Goal: Transaction & Acquisition: Purchase product/service

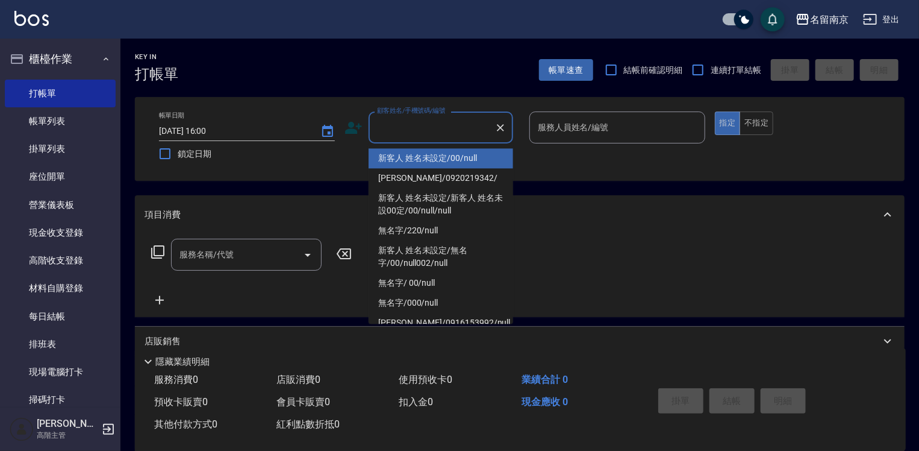
click at [422, 122] on input "顧客姓名/手機號碼/編號" at bounding box center [432, 127] width 116 height 21
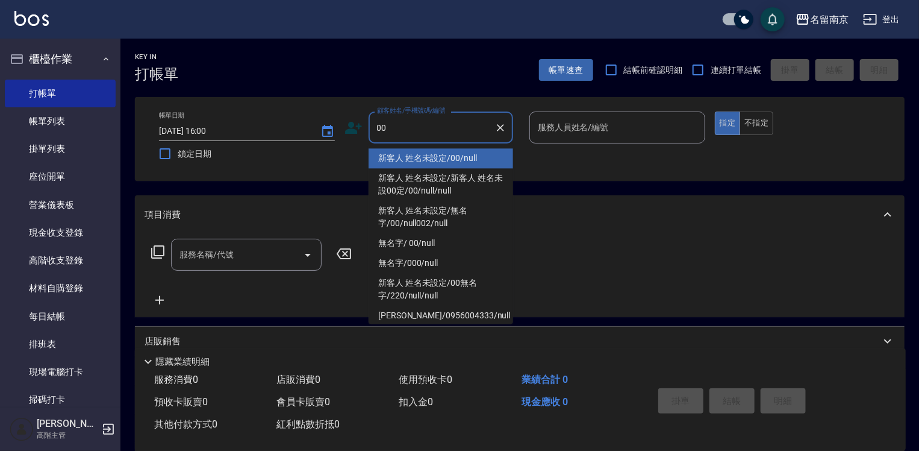
type input "新客人 姓名未設定/00/null"
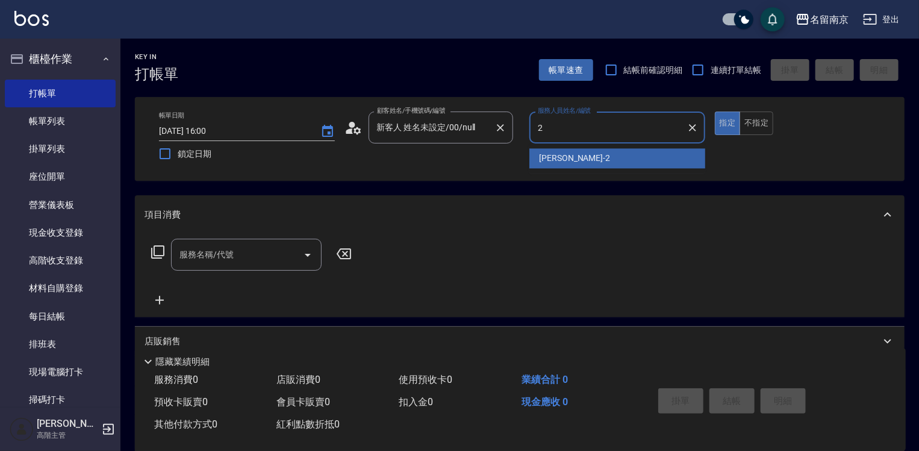
type input "[PERSON_NAME]-2"
type button "true"
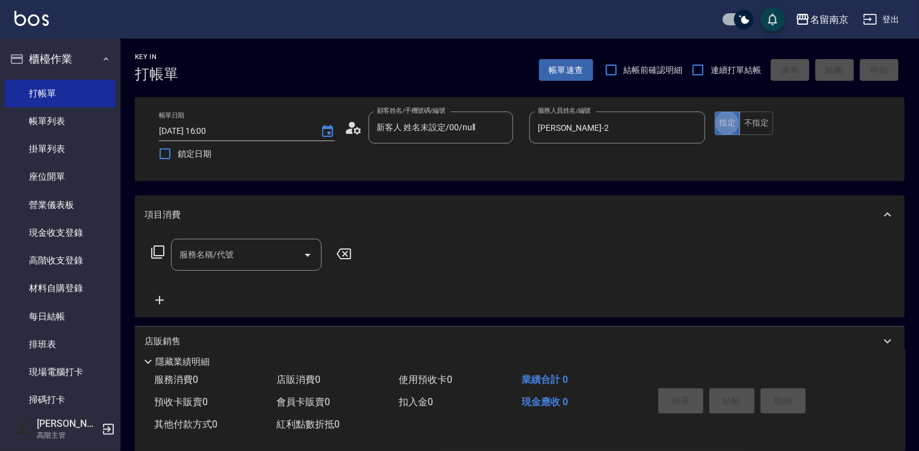
click at [215, 263] on input "服務名稱/代號" at bounding box center [238, 254] width 122 height 21
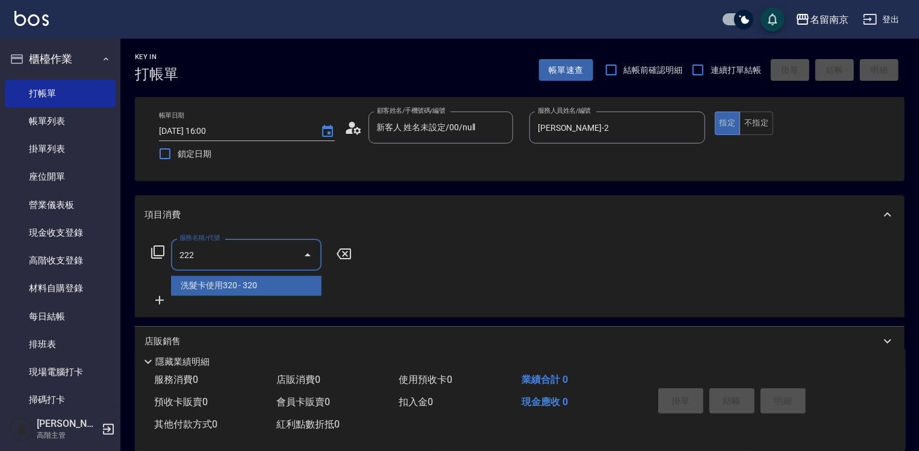
type input "洗髮卡使用320(222)"
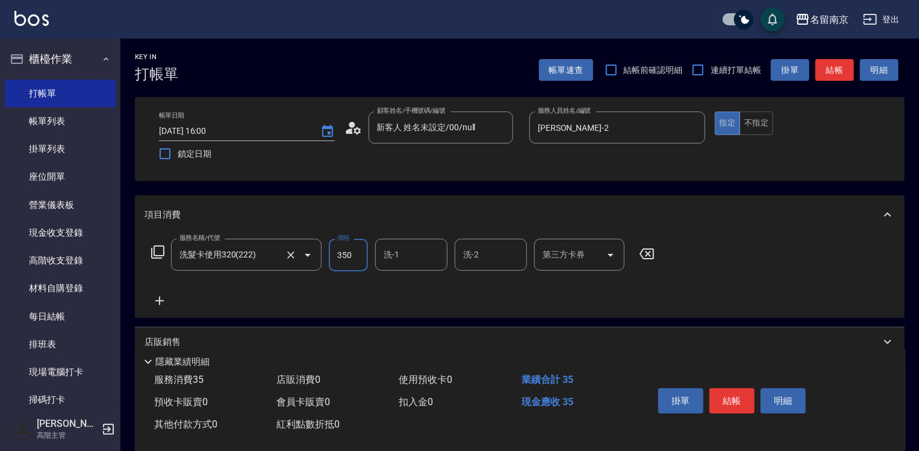
type input "350"
type input "[PERSON_NAME]-2"
click at [537, 261] on div "第三方卡券" at bounding box center [579, 255] width 90 height 32
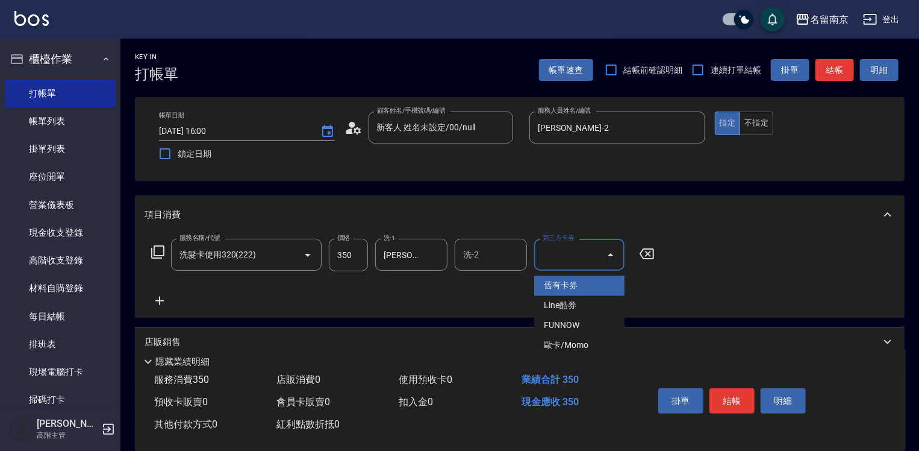
click at [603, 281] on span "舊有卡券" at bounding box center [579, 286] width 90 height 20
type input "舊有卡券"
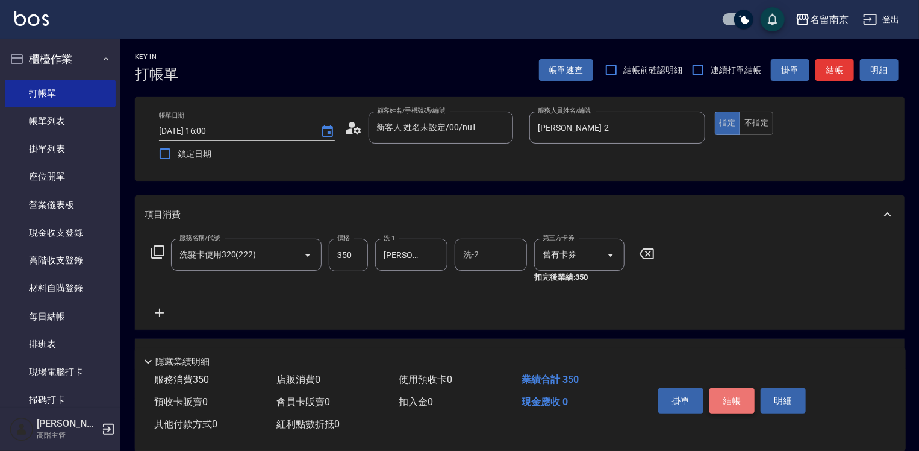
click at [734, 393] on button "結帳" at bounding box center [732, 400] width 45 height 25
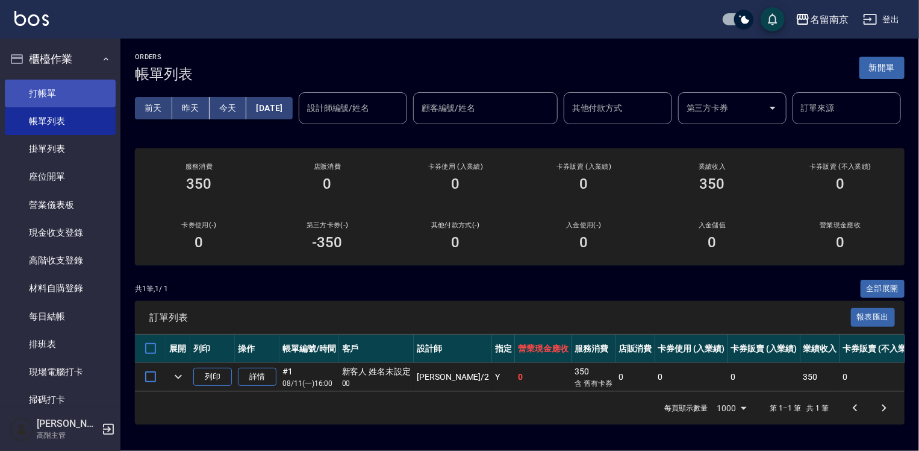
click at [45, 86] on link "打帳單" at bounding box center [60, 94] width 111 height 28
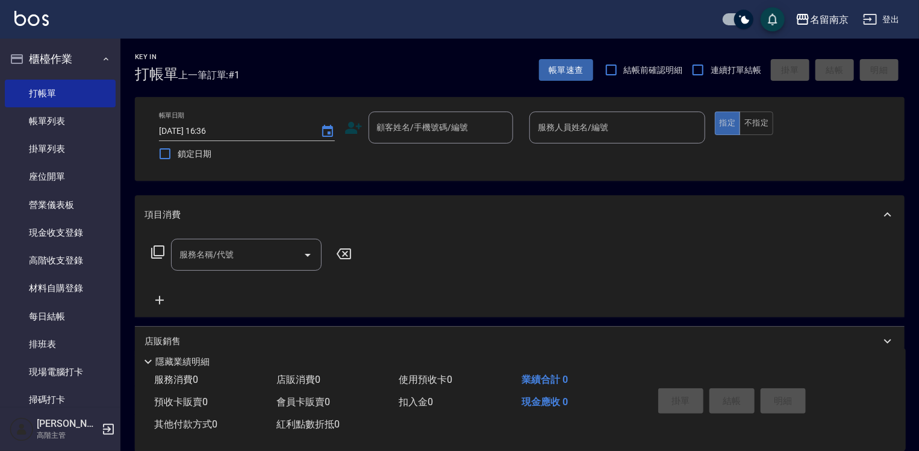
click at [684, 71] on span "結帳前確認明細" at bounding box center [649, 68] width 87 height 11
click at [706, 68] on input "連續打單結帳" at bounding box center [698, 69] width 25 height 25
checkbox input "true"
drag, startPoint x: 441, startPoint y: 142, endPoint x: 468, endPoint y: 133, distance: 28.4
click at [450, 140] on div "顧客姓名/手機號碼/編號" at bounding box center [441, 127] width 145 height 32
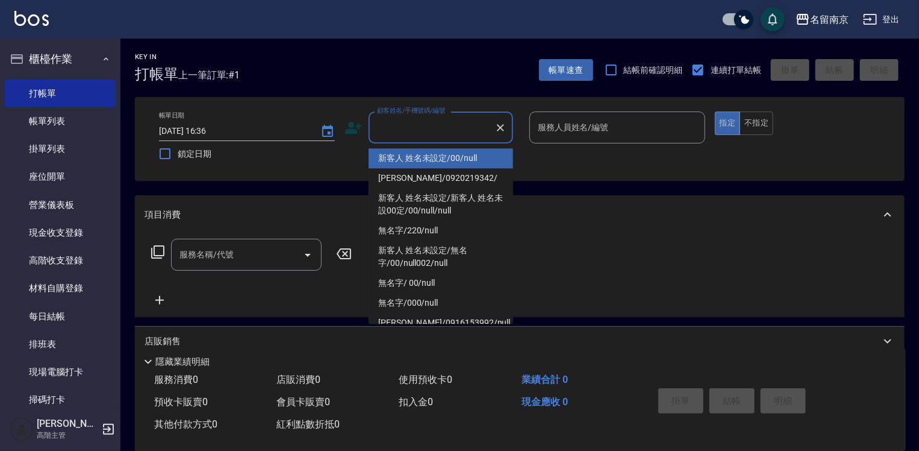
click at [468, 133] on input "顧客姓名/手機號碼/編號" at bounding box center [432, 127] width 116 height 21
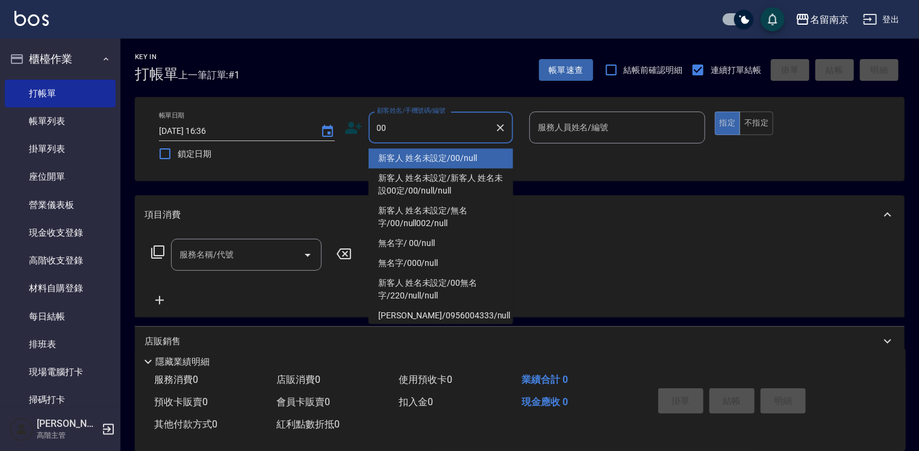
type input "新客人 姓名未設定/00/null"
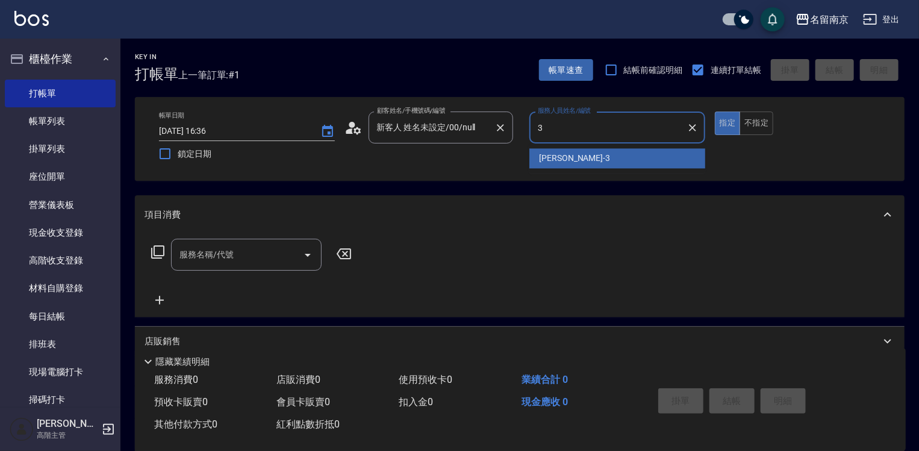
type input "[PERSON_NAME]-3"
type button "true"
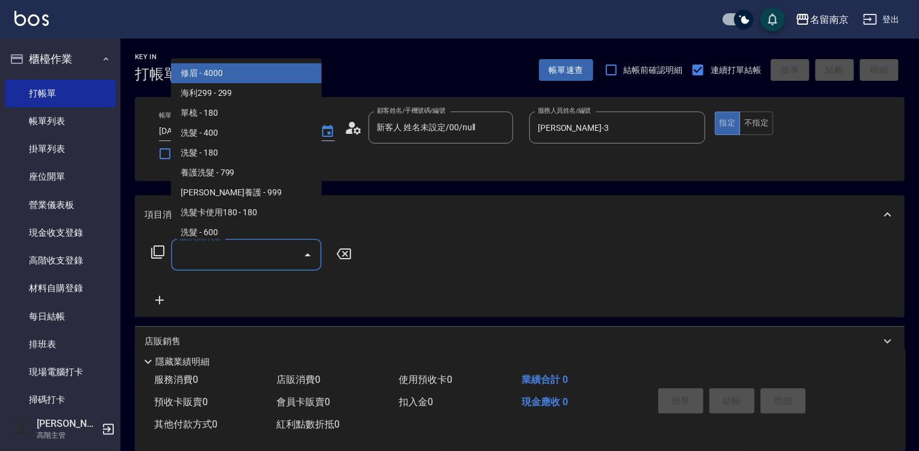
click at [266, 251] on input "服務名稱/代號" at bounding box center [238, 254] width 122 height 21
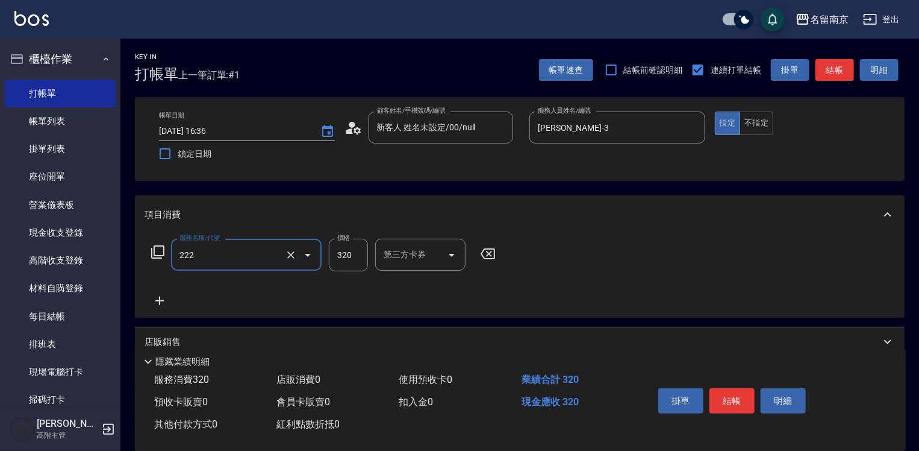
type input "洗髮卡使用320(222)"
click at [359, 256] on input "32" at bounding box center [348, 255] width 39 height 33
type input "320"
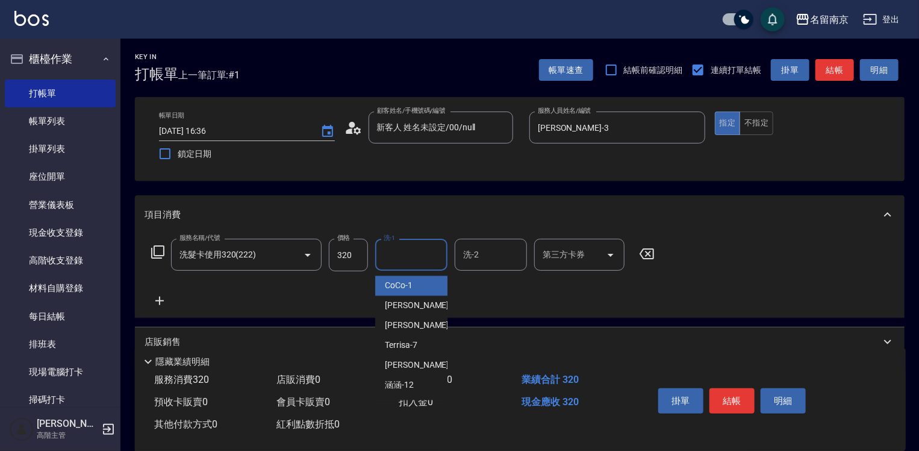
click at [396, 254] on input "洗-1" at bounding box center [411, 254] width 61 height 21
type input "Terrisa-7"
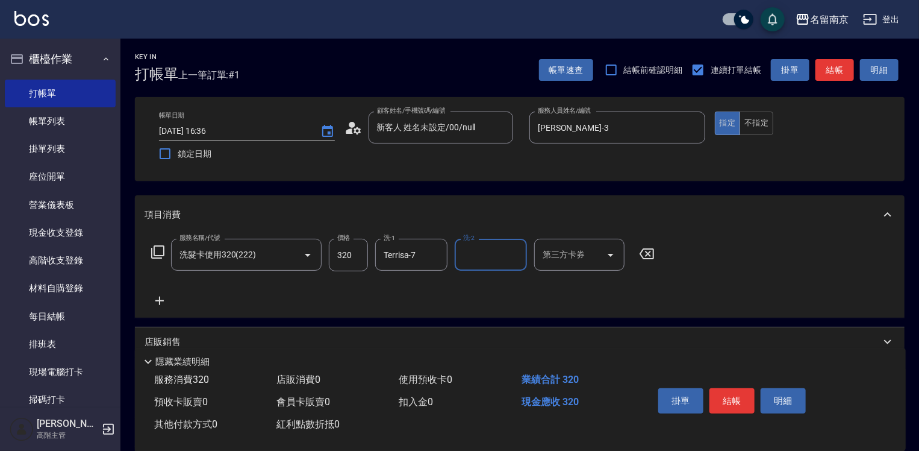
click at [566, 258] on input "第三方卡券" at bounding box center [570, 254] width 61 height 21
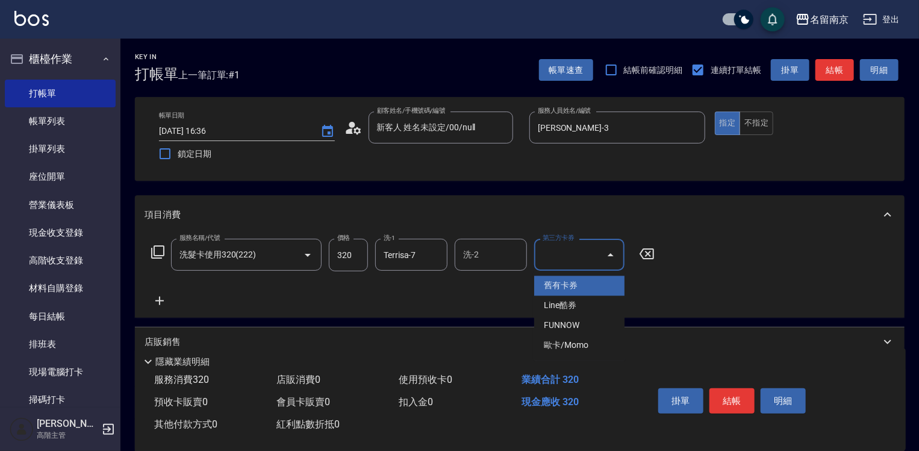
click at [556, 281] on span "舊有卡券" at bounding box center [579, 286] width 90 height 20
type input "舊有卡券"
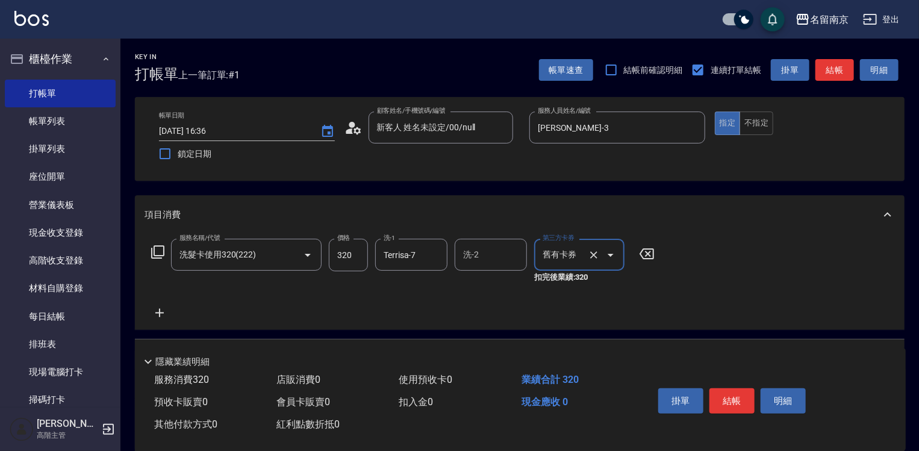
click at [161, 313] on icon at bounding box center [159, 313] width 8 height 8
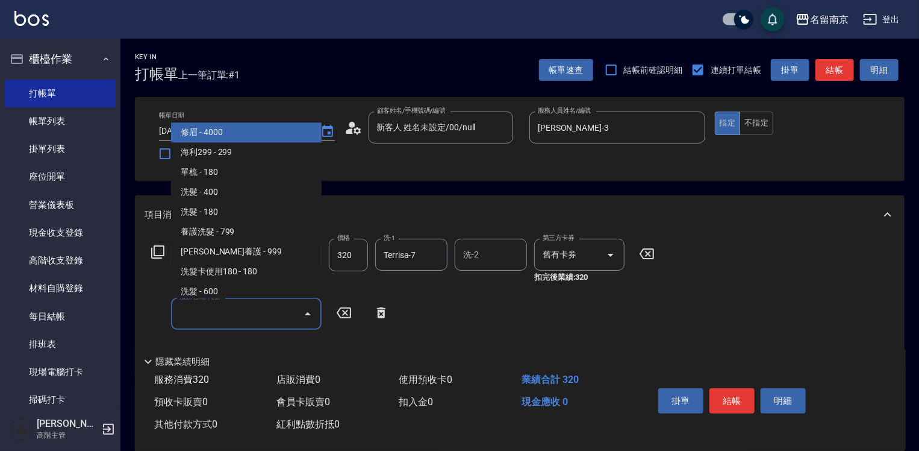
click at [253, 316] on input "服務名稱/代號" at bounding box center [238, 313] width 122 height 21
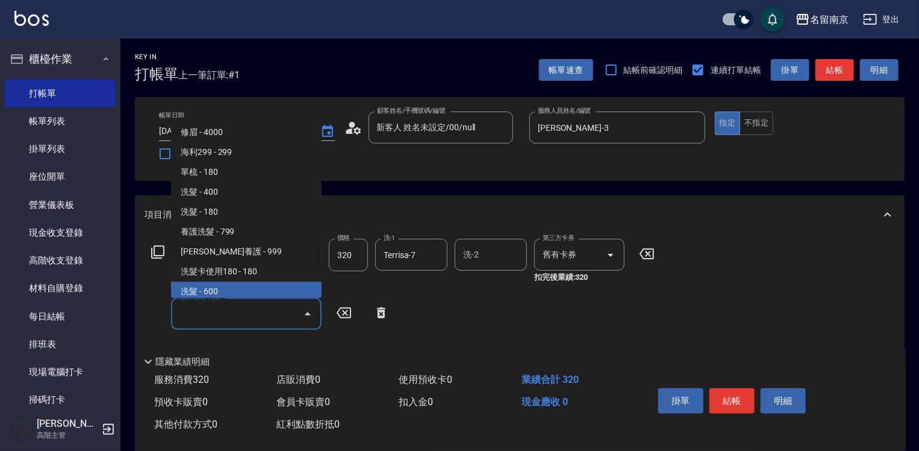
scroll to position [241, 0]
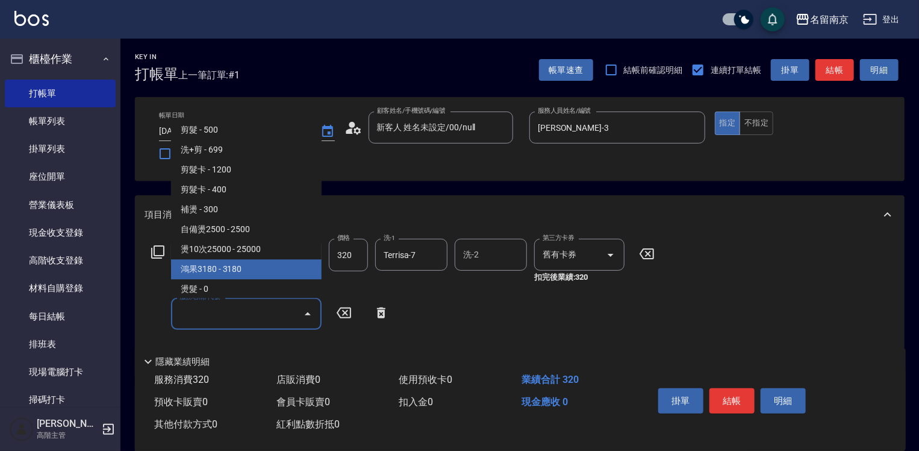
click at [380, 310] on icon at bounding box center [381, 312] width 8 height 11
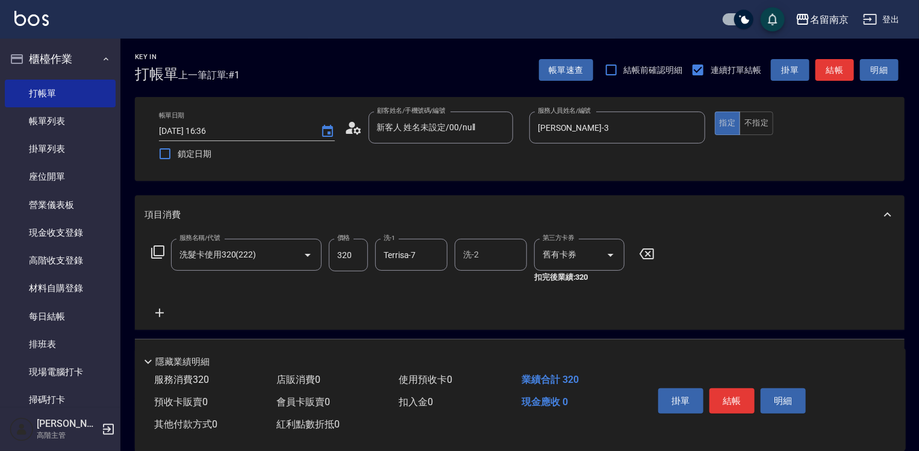
scroll to position [121, 0]
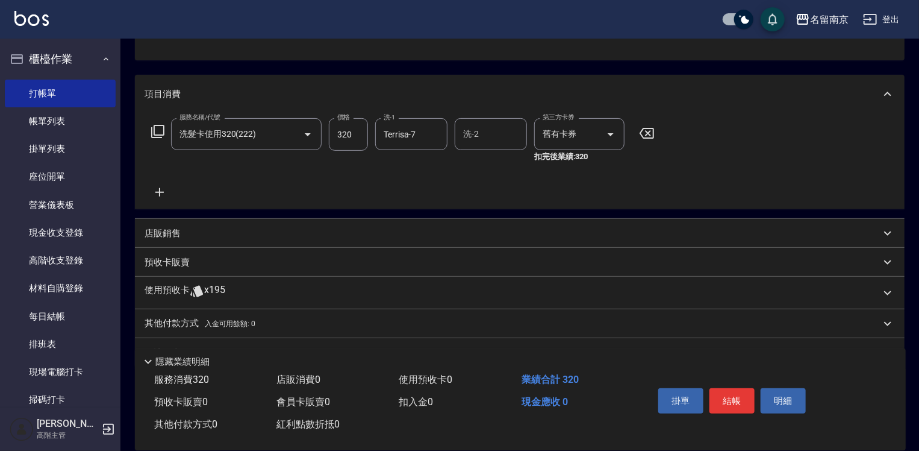
click at [169, 229] on p "店販銷售" at bounding box center [163, 233] width 36 height 13
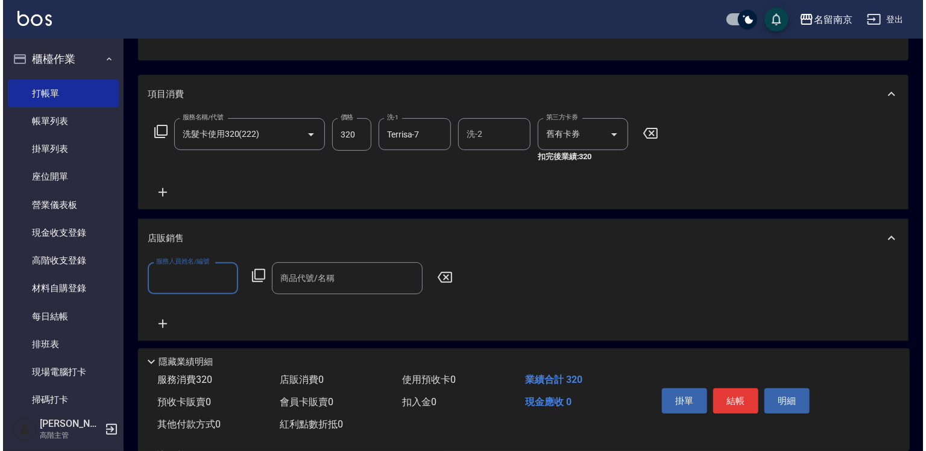
scroll to position [0, 0]
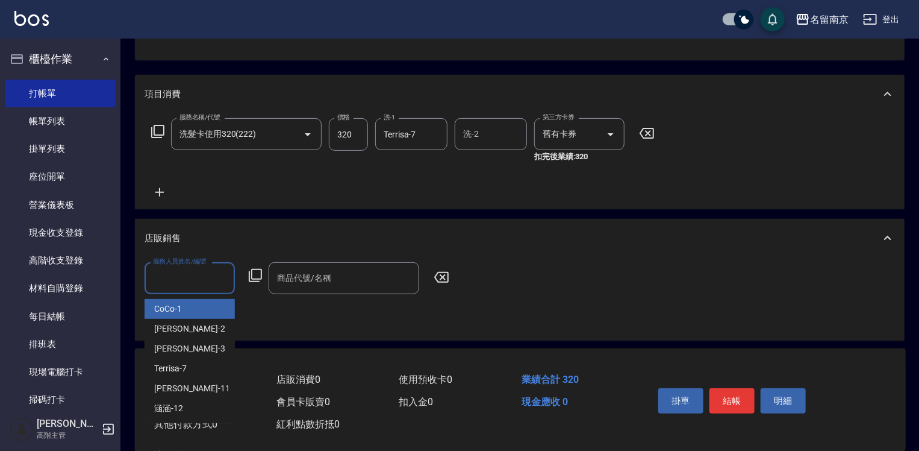
click at [189, 281] on input "服務人員姓名/編號" at bounding box center [190, 278] width 80 height 21
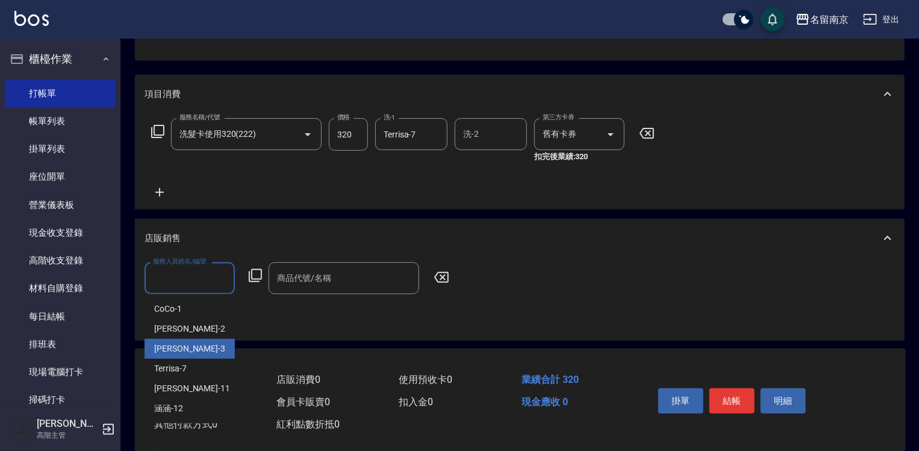
click at [212, 351] on div "[PERSON_NAME] -3" at bounding box center [190, 349] width 90 height 20
type input "[PERSON_NAME]-3"
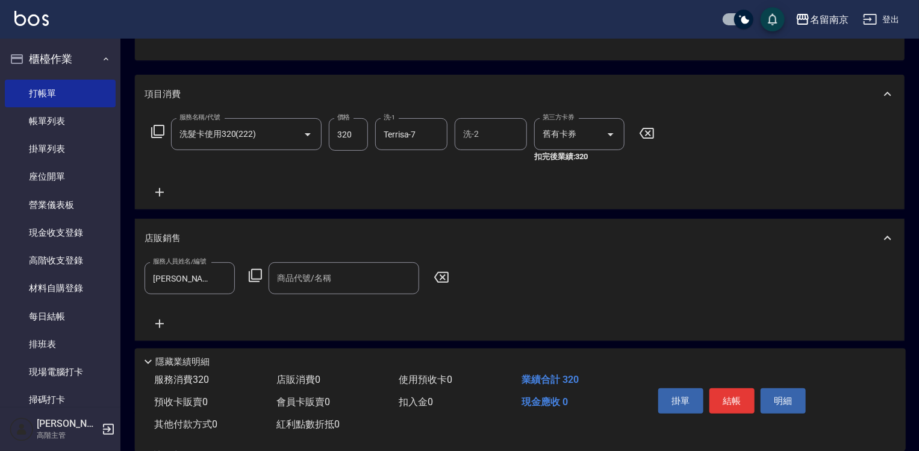
click at [257, 274] on icon at bounding box center [255, 275] width 14 height 14
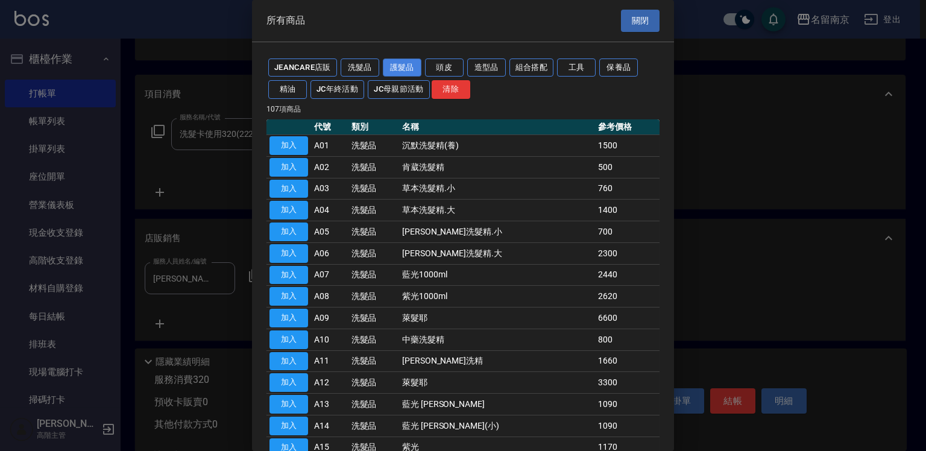
click at [402, 65] on button "護髮品" at bounding box center [402, 67] width 39 height 19
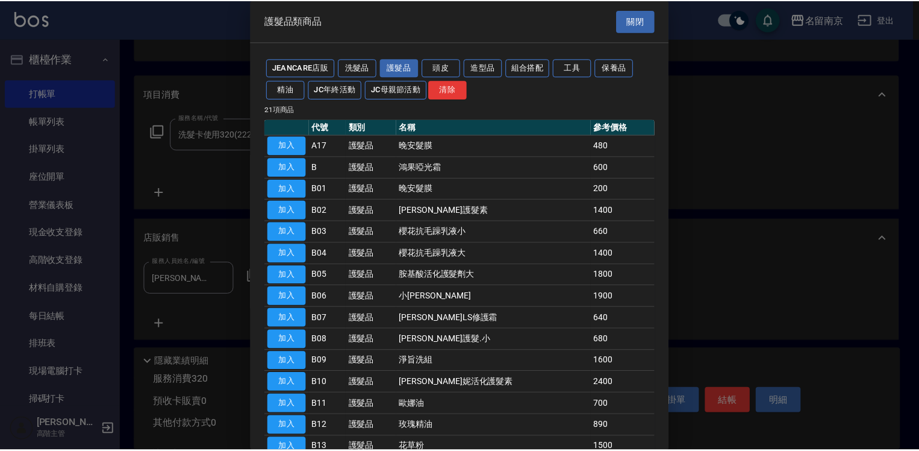
scroll to position [121, 0]
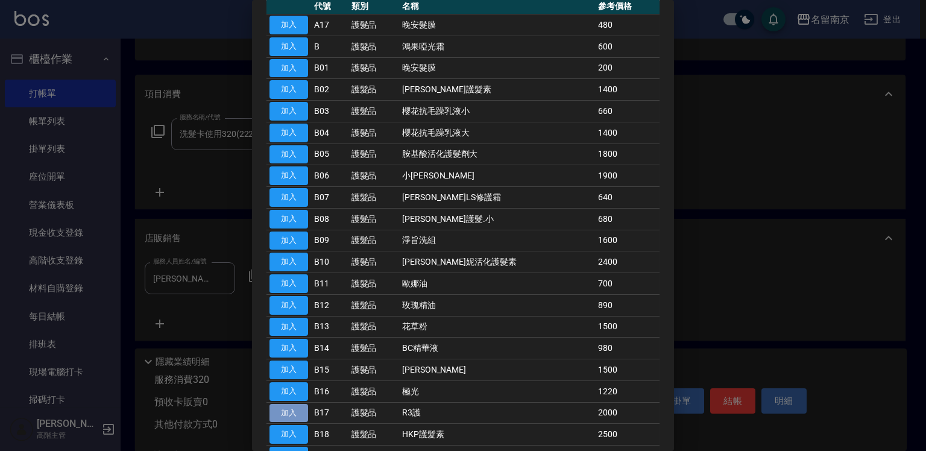
click at [296, 410] on button "加入" at bounding box center [288, 413] width 39 height 19
type input "R3護"
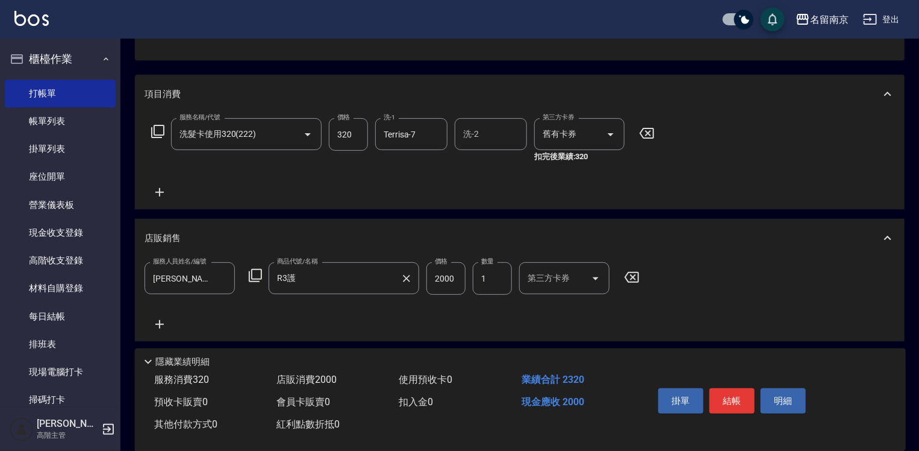
click at [395, 275] on input "R3護" at bounding box center [335, 278] width 122 height 21
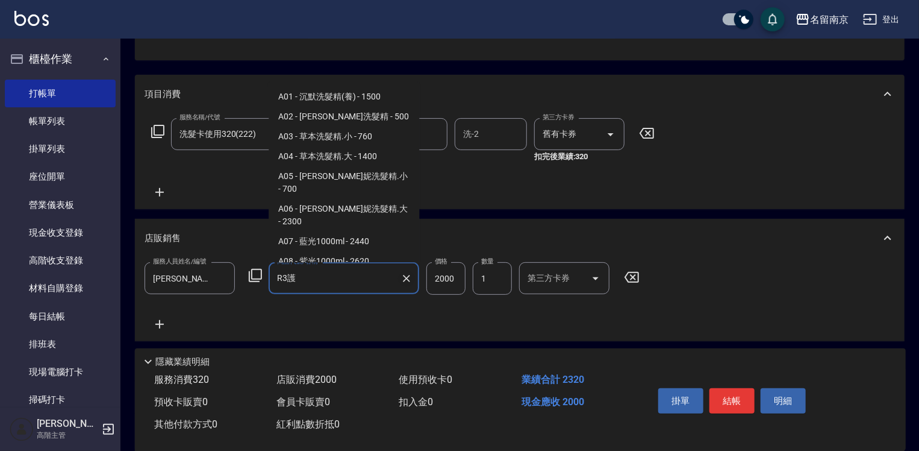
scroll to position [680, 0]
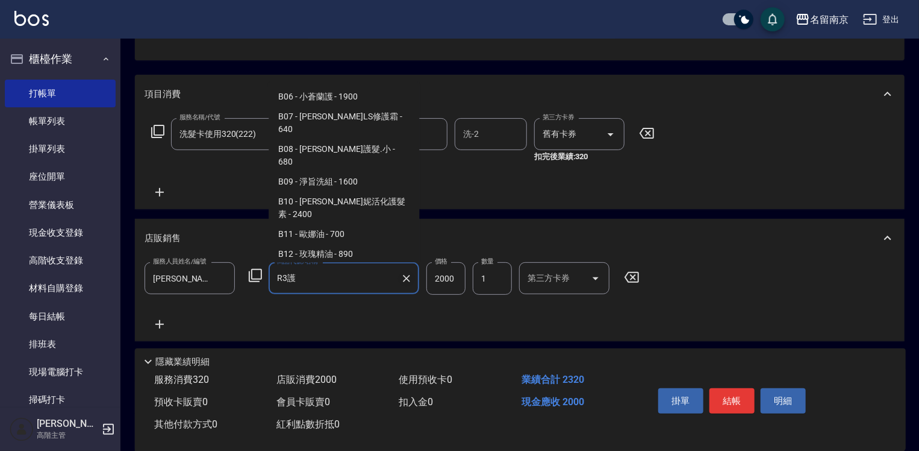
click at [404, 281] on icon "Clear" at bounding box center [406, 278] width 7 height 7
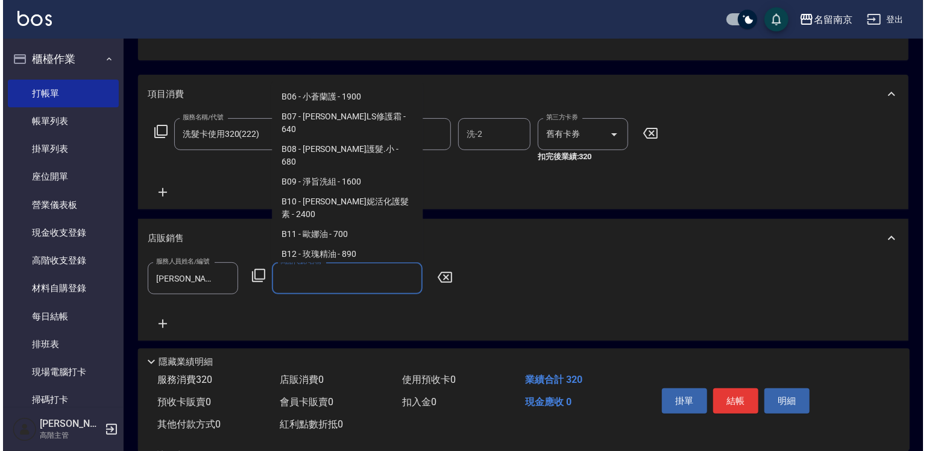
scroll to position [5, 0]
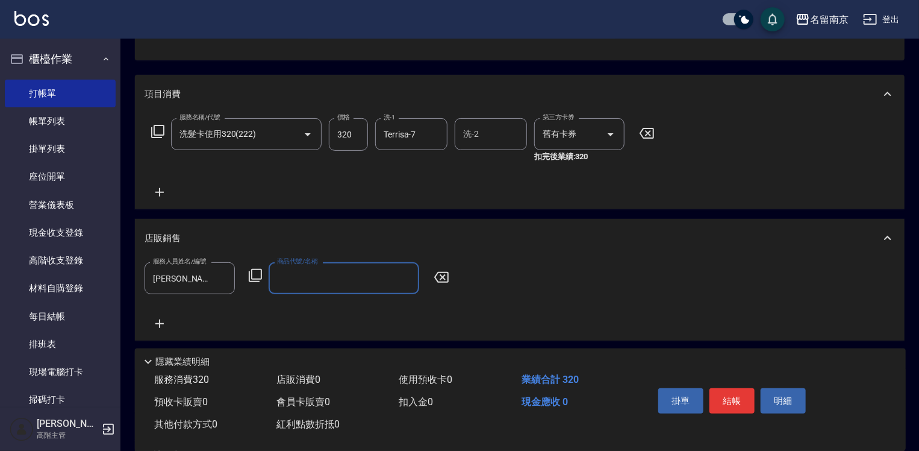
click at [324, 289] on input "商品代號/名稱" at bounding box center [344, 278] width 140 height 21
click at [258, 275] on icon at bounding box center [255, 275] width 14 height 14
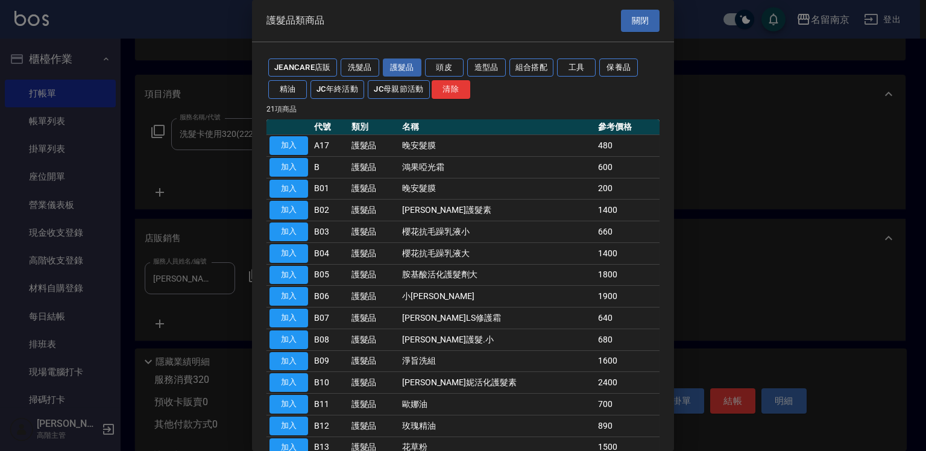
scroll to position [200, 0]
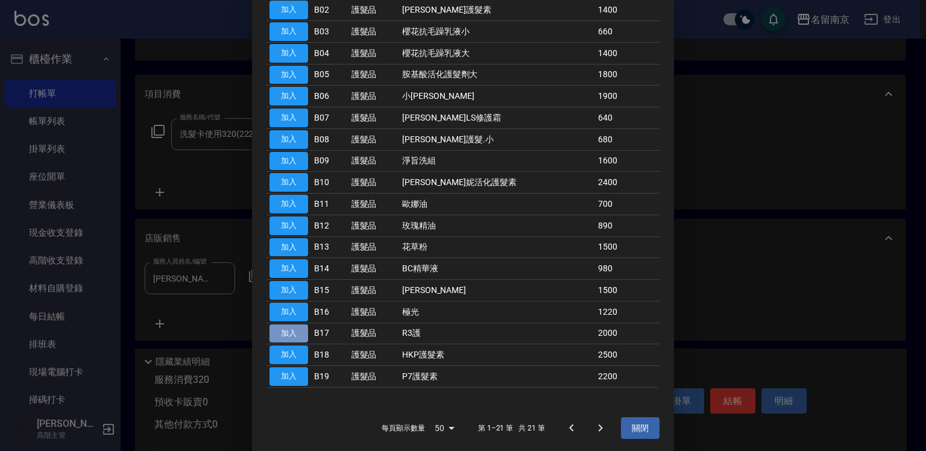
click at [279, 328] on button "加入" at bounding box center [288, 333] width 39 height 19
type input "R3護"
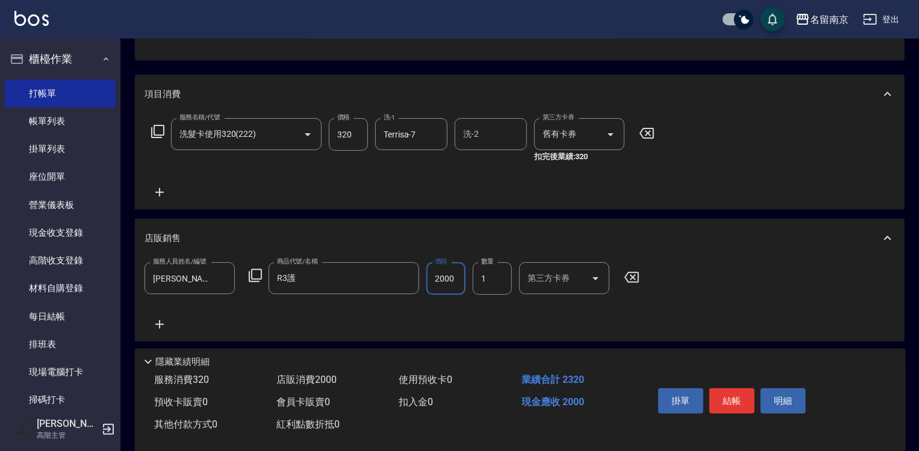
click at [448, 280] on input "2000" at bounding box center [446, 278] width 39 height 33
type input "1800"
click at [163, 328] on icon at bounding box center [160, 324] width 30 height 14
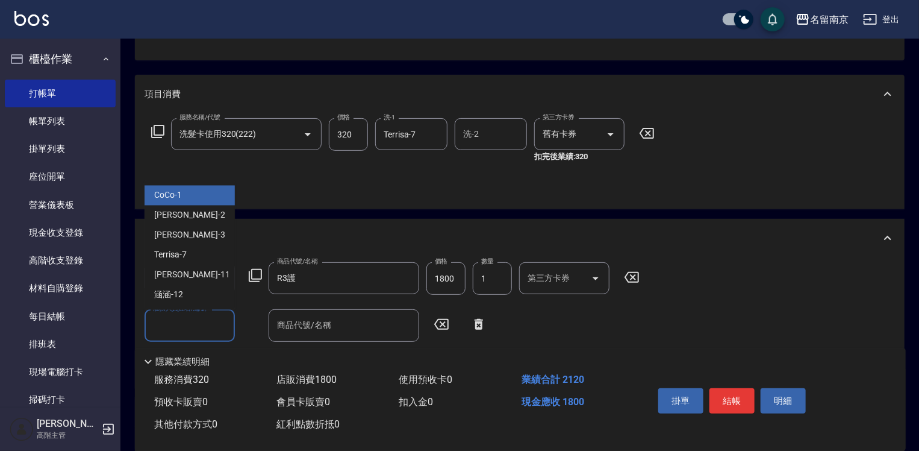
click at [182, 325] on input "服務人員姓名/編號" at bounding box center [190, 325] width 80 height 21
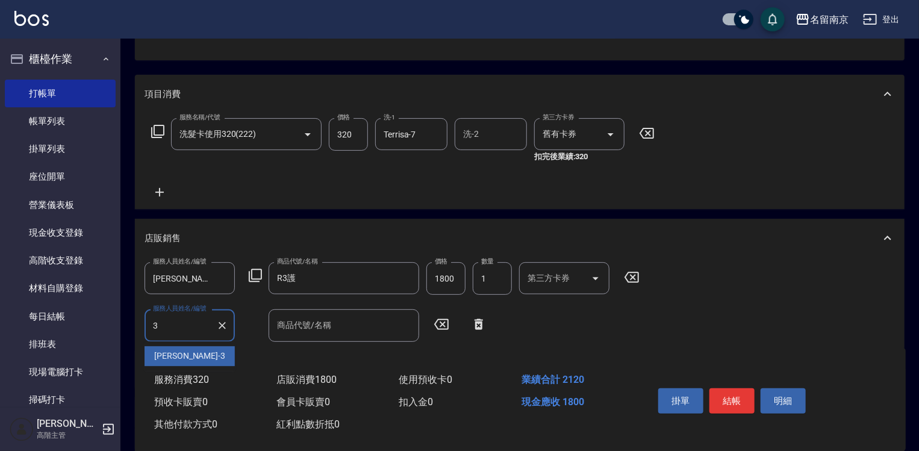
type input "[PERSON_NAME]-3"
click at [253, 275] on icon at bounding box center [255, 275] width 14 height 14
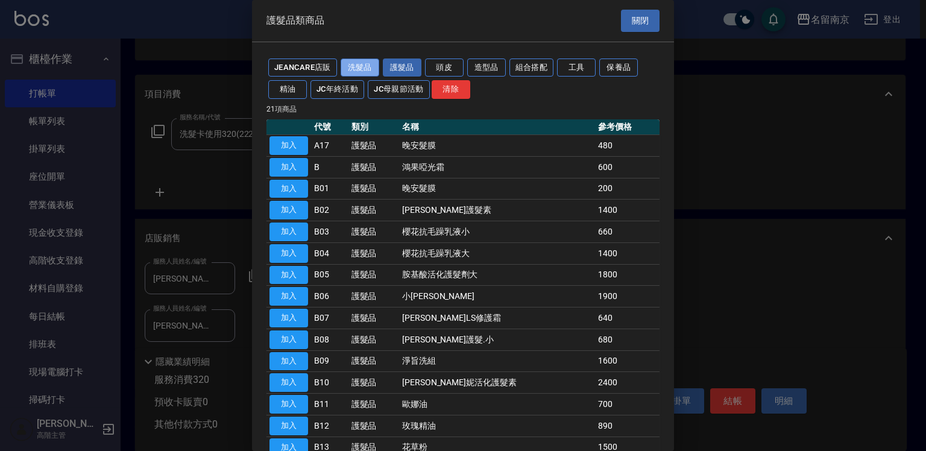
click at [357, 64] on button "洗髮品" at bounding box center [359, 67] width 39 height 19
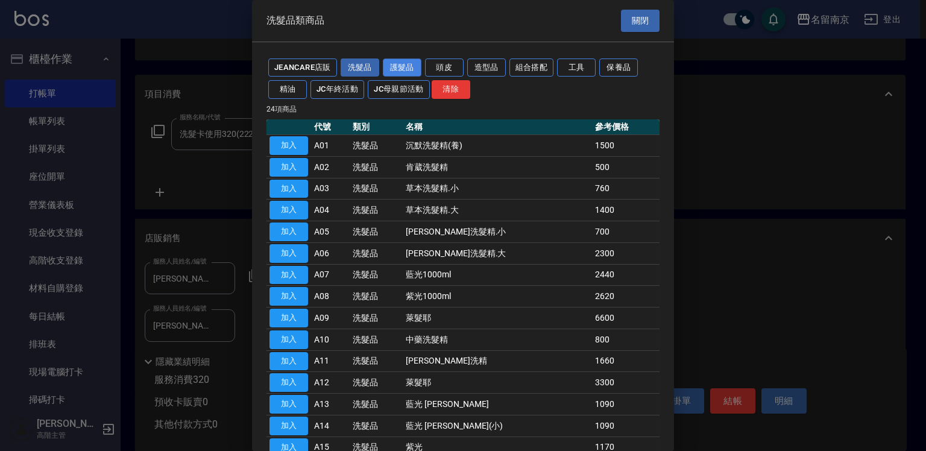
click at [407, 65] on button "護髮品" at bounding box center [402, 67] width 39 height 19
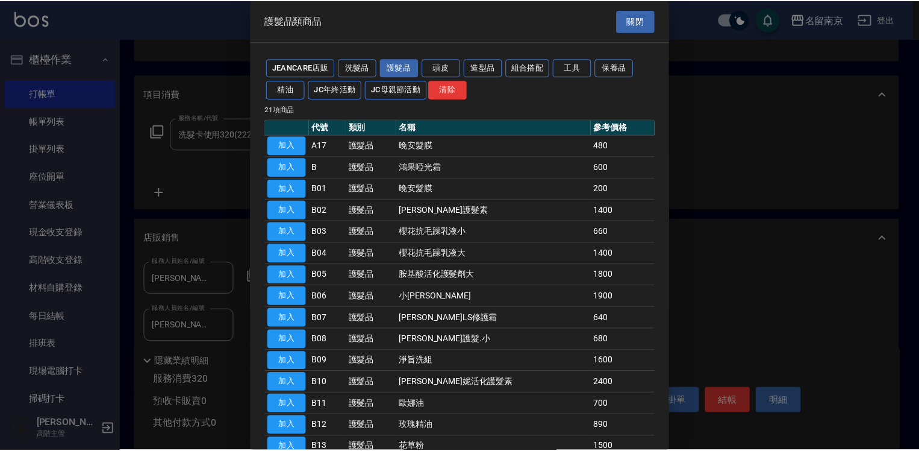
scroll to position [121, 0]
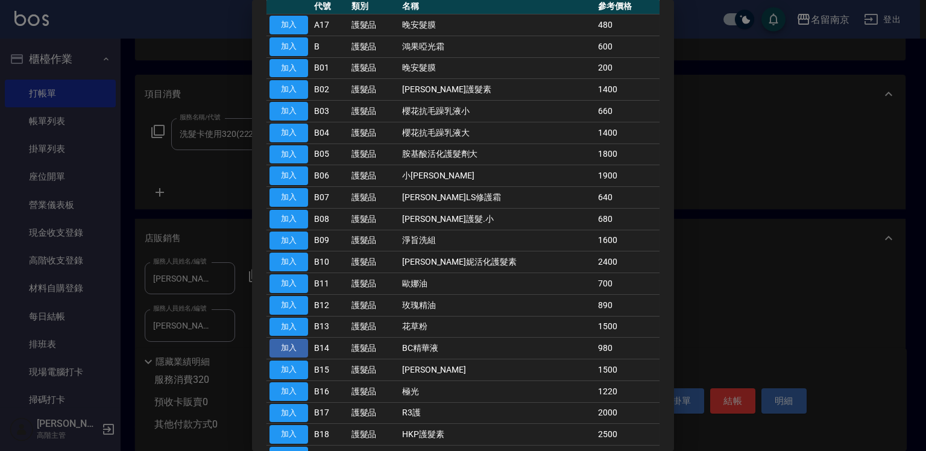
click at [296, 344] on button "加入" at bounding box center [288, 348] width 39 height 19
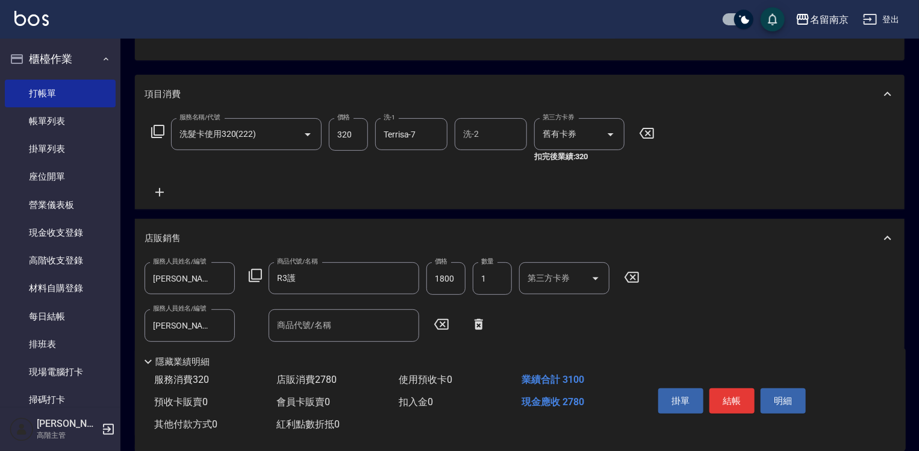
scroll to position [241, 0]
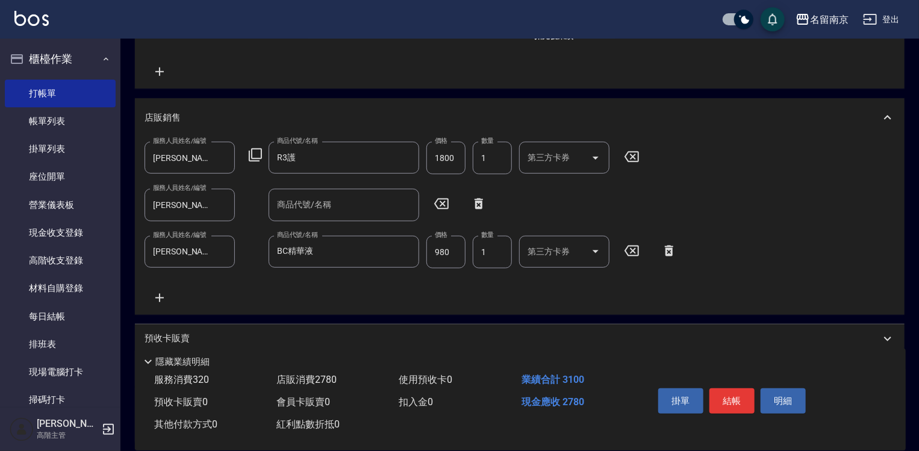
click at [449, 255] on input "980" at bounding box center [446, 252] width 39 height 33
type input "900"
click at [721, 391] on button "結帳" at bounding box center [732, 400] width 45 height 25
click at [725, 401] on button "結帳" at bounding box center [732, 400] width 45 height 25
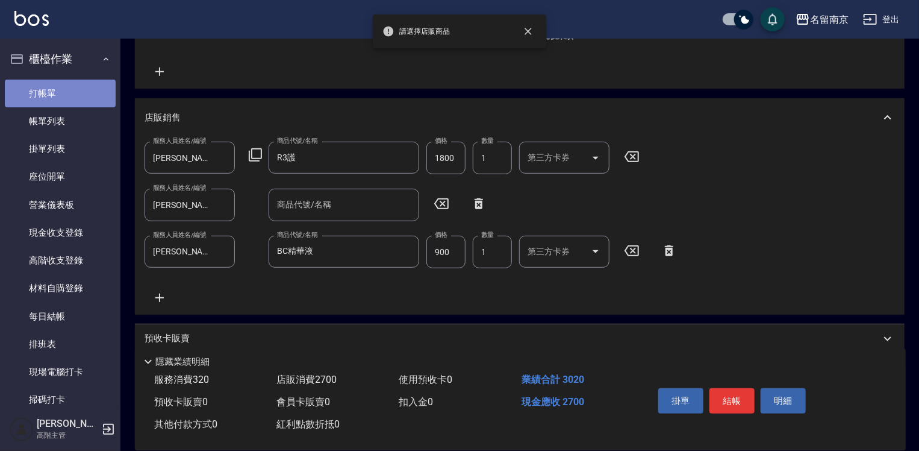
click at [69, 89] on link "打帳單" at bounding box center [60, 94] width 111 height 28
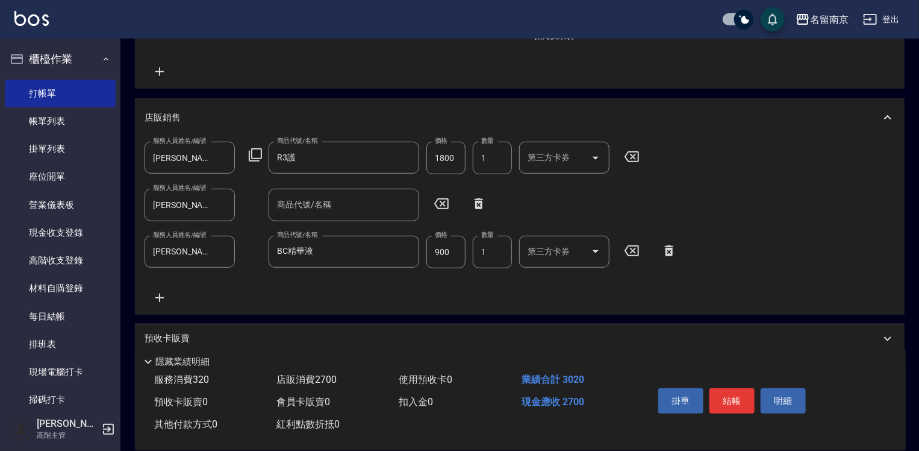
drag, startPoint x: 470, startPoint y: 190, endPoint x: 474, endPoint y: 195, distance: 6.4
click at [474, 195] on div "服務人員姓名/編號 [PERSON_NAME]-3 服務人員姓名/編號 商品代號/名稱 商品代號/名稱" at bounding box center [319, 205] width 349 height 32
click at [475, 199] on icon at bounding box center [479, 203] width 8 height 11
type input "BC精華液"
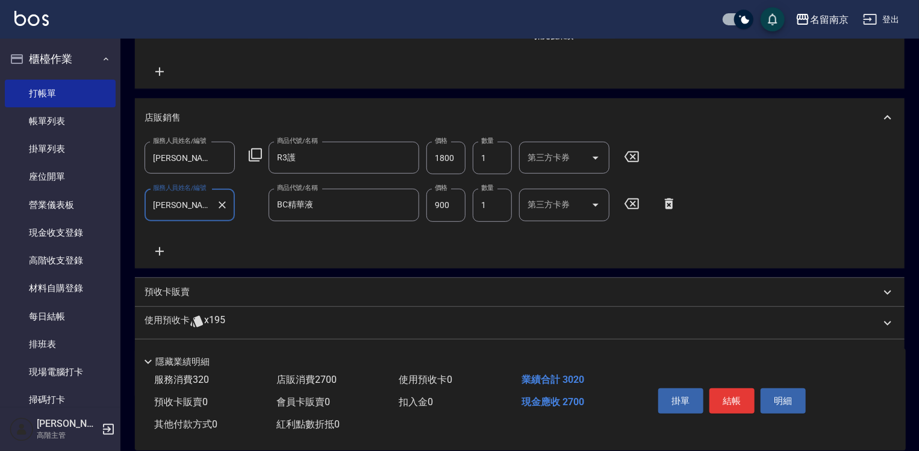
click at [739, 400] on button "結帳" at bounding box center [732, 400] width 45 height 25
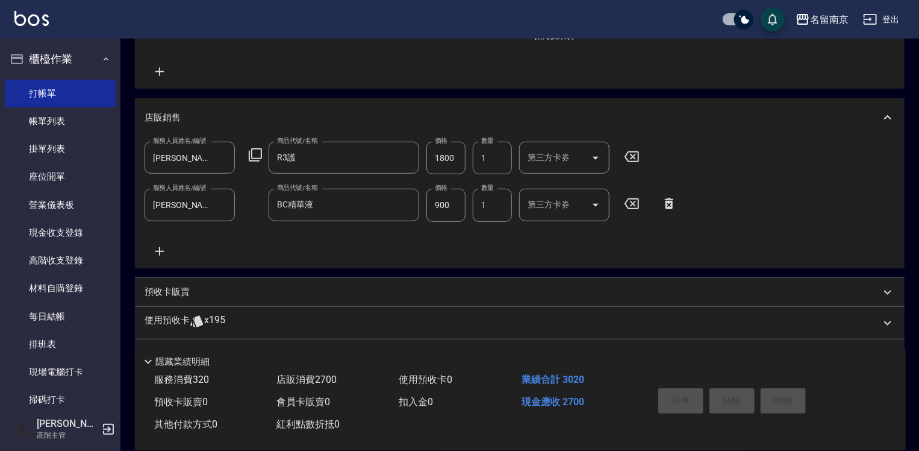
type input "[DATE] 16:38"
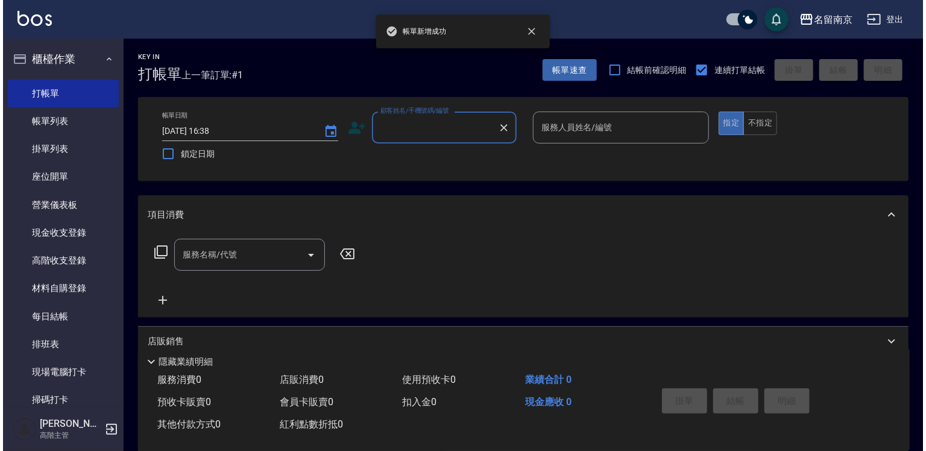
scroll to position [0, 0]
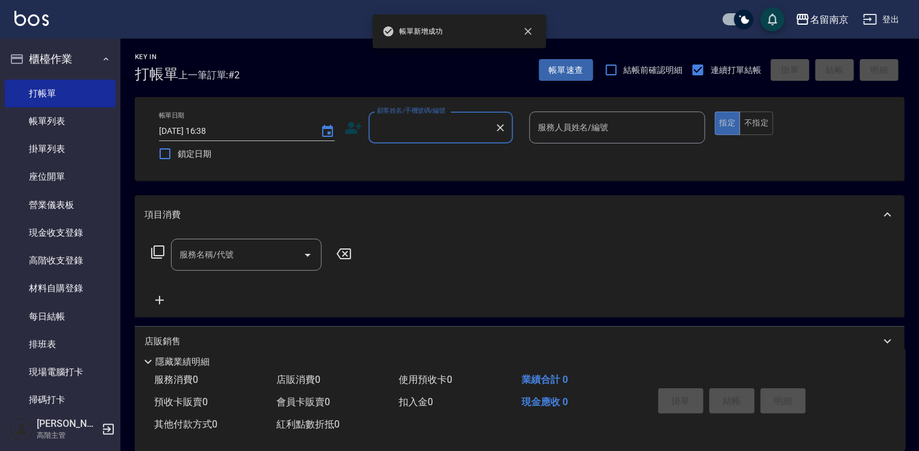
click at [466, 140] on div "顧客姓名/手機號碼/編號" at bounding box center [441, 127] width 145 height 32
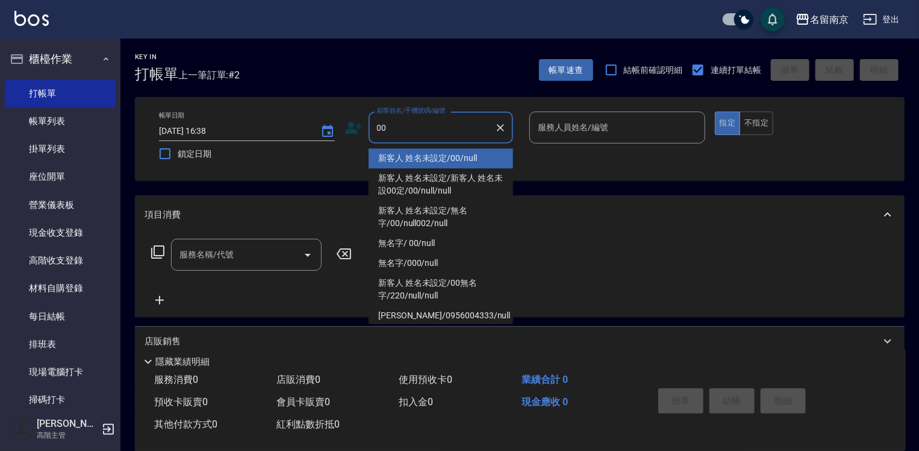
type input "新客人 姓名未設定/00/null"
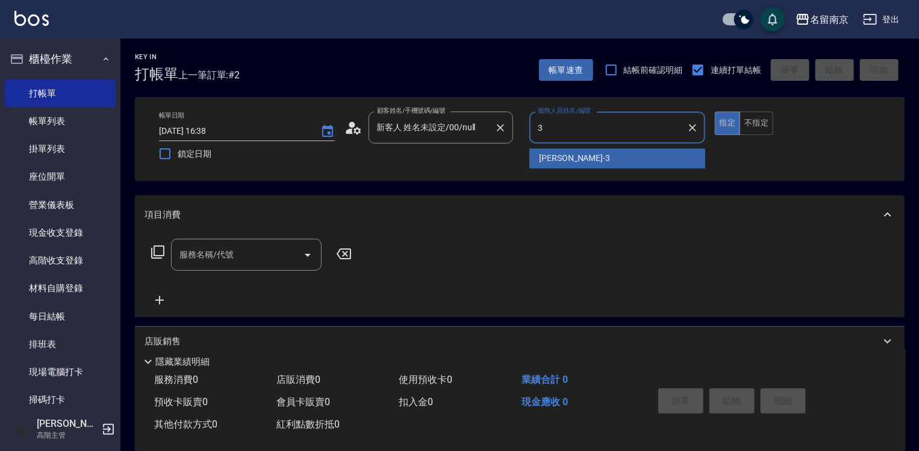
type input "[PERSON_NAME]-3"
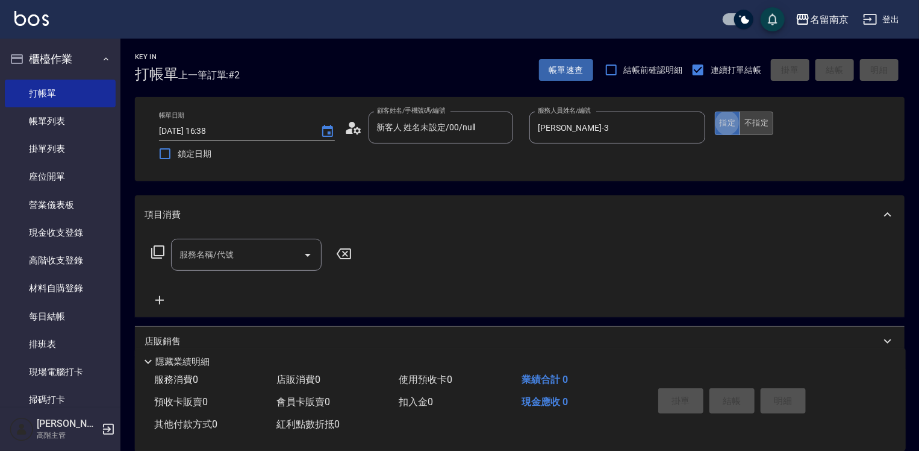
click at [759, 127] on button "不指定" at bounding box center [757, 122] width 34 height 23
click at [161, 251] on icon at bounding box center [158, 252] width 14 height 14
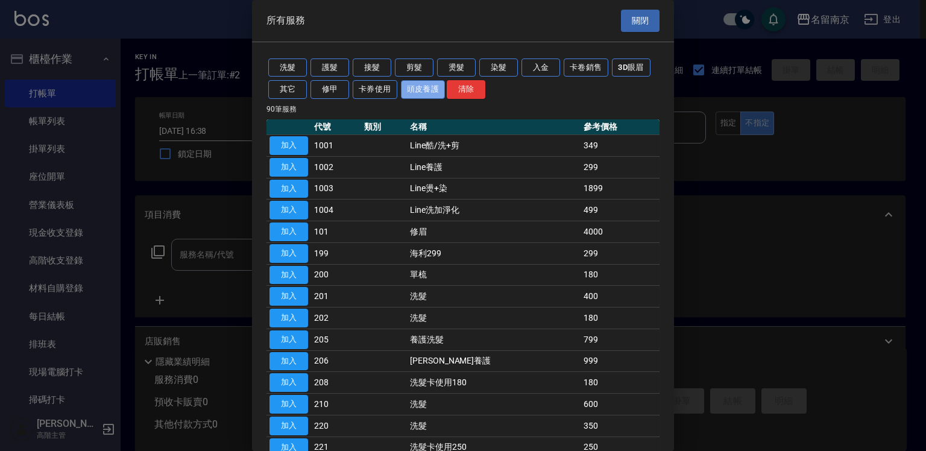
click at [431, 87] on button "頭皮養護" at bounding box center [423, 89] width 45 height 19
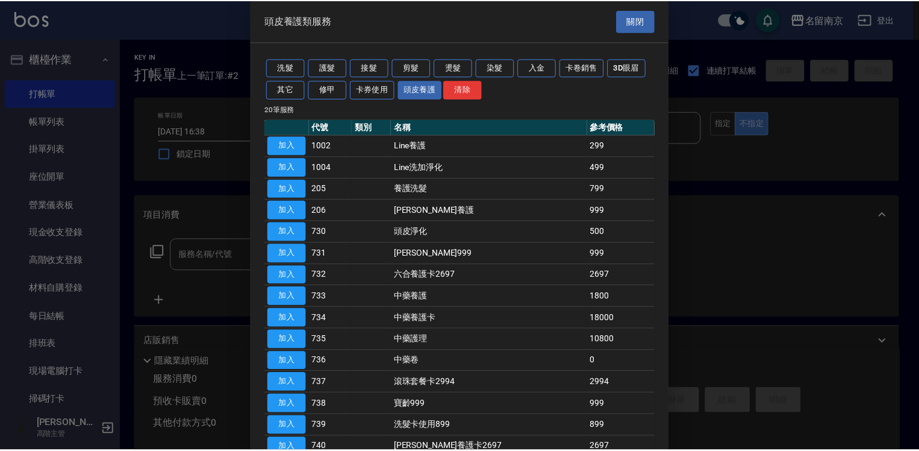
scroll to position [60, 0]
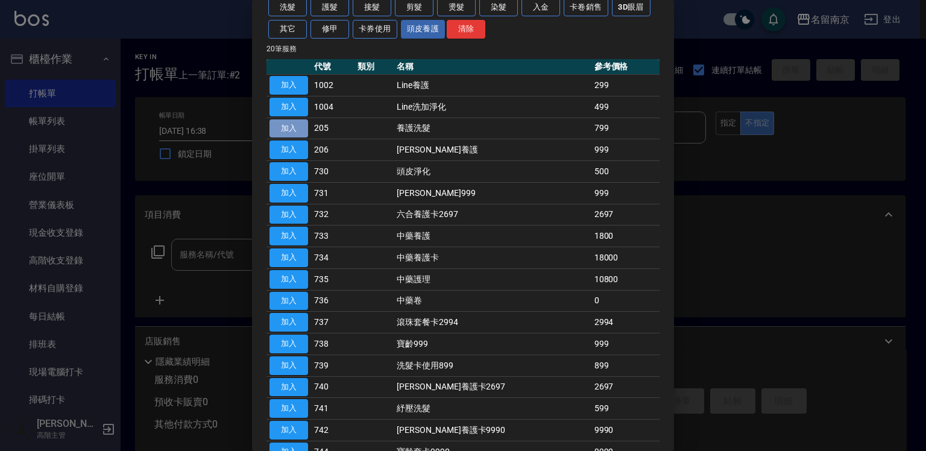
click at [289, 124] on button "加入" at bounding box center [288, 128] width 39 height 19
type input "養護洗髮(205)"
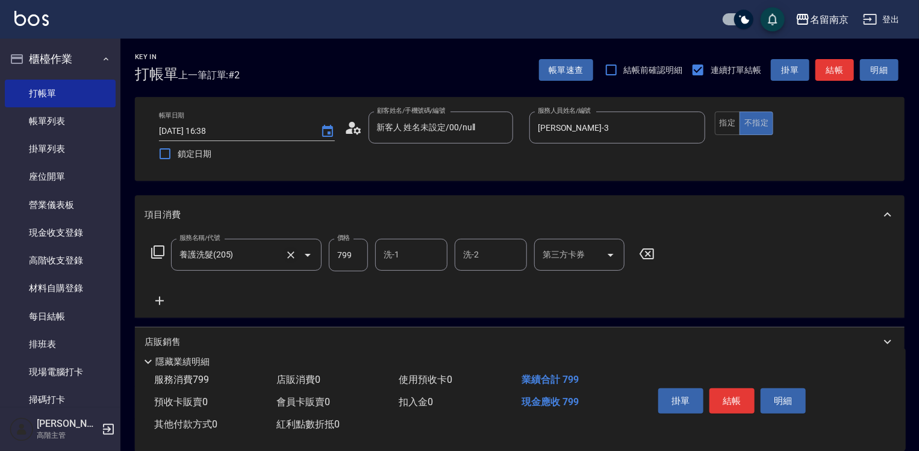
drag, startPoint x: 290, startPoint y: 251, endPoint x: 253, endPoint y: 245, distance: 37.7
click at [287, 251] on icon "Clear" at bounding box center [291, 255] width 12 height 12
type input "養護洗髮(205)"
click at [156, 253] on icon at bounding box center [158, 252] width 14 height 14
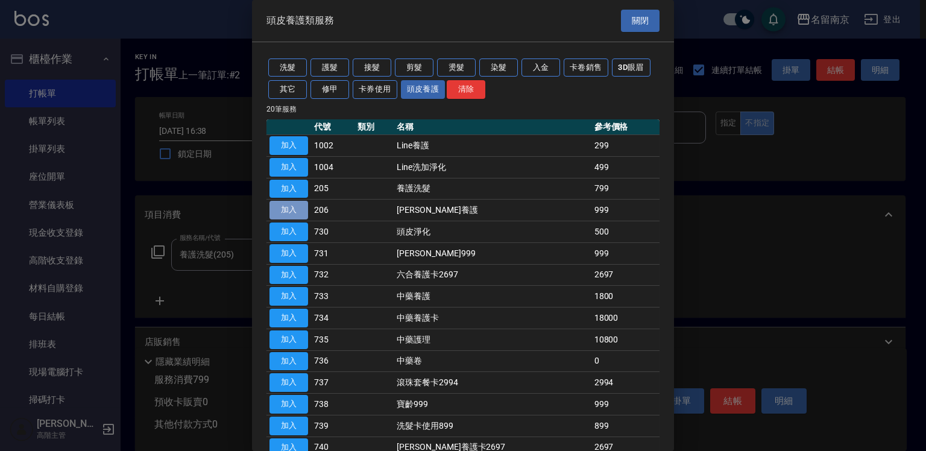
click at [299, 208] on button "加入" at bounding box center [288, 210] width 39 height 19
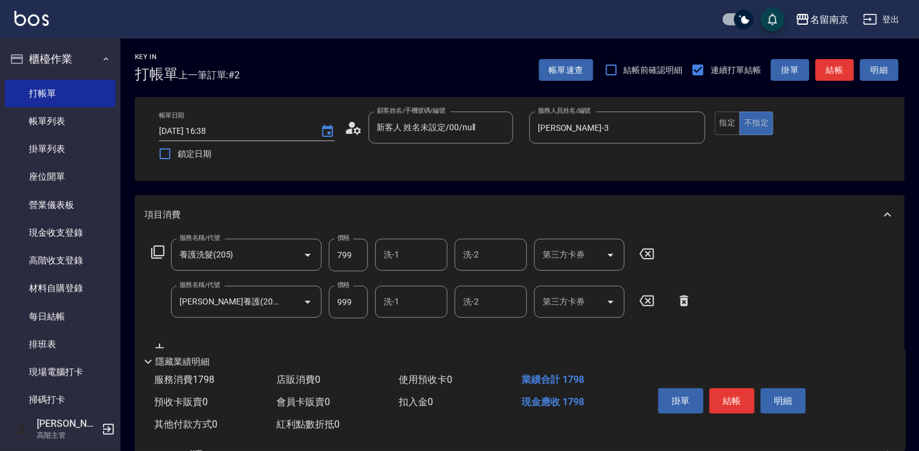
click at [651, 253] on icon at bounding box center [647, 253] width 30 height 14
click at [399, 304] on input "洗-1" at bounding box center [411, 300] width 61 height 21
click at [395, 300] on input "洗-1" at bounding box center [411, 300] width 61 height 21
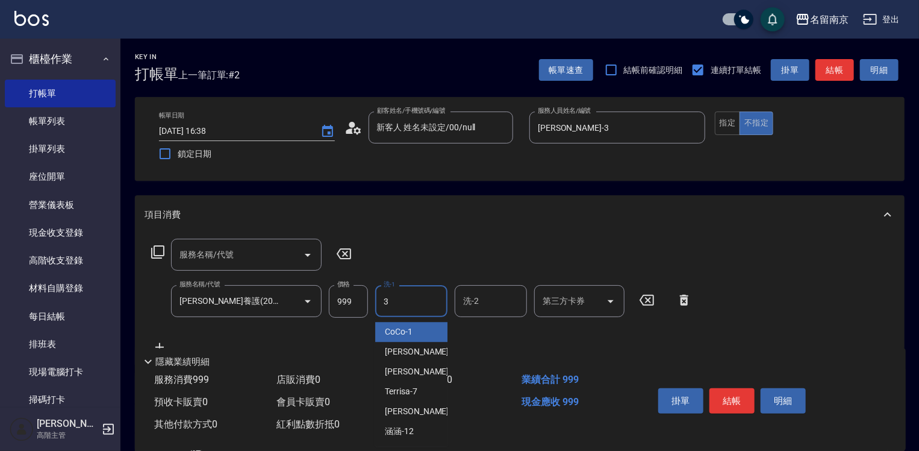
type input "[PERSON_NAME]-3"
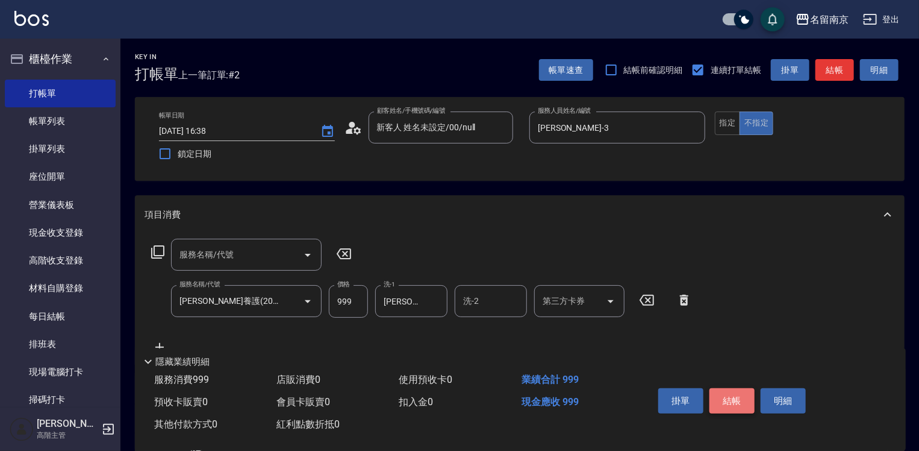
click at [744, 402] on button "結帳" at bounding box center [732, 400] width 45 height 25
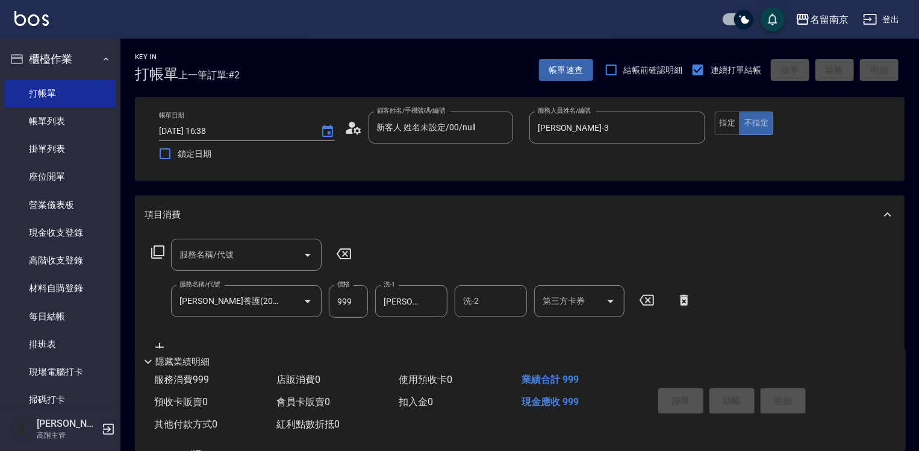
type input "[DATE] 16:39"
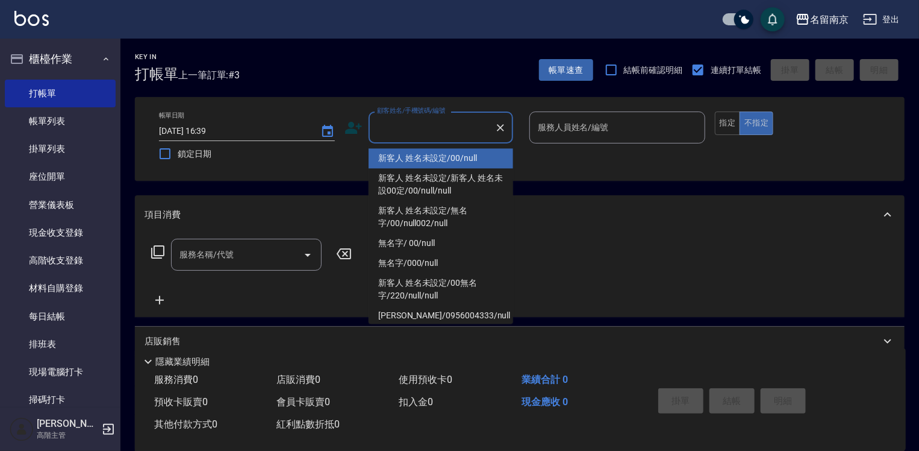
click at [462, 128] on input "顧客姓名/手機號碼/編號" at bounding box center [432, 127] width 116 height 21
type input "新客人 姓名未設定/00/null"
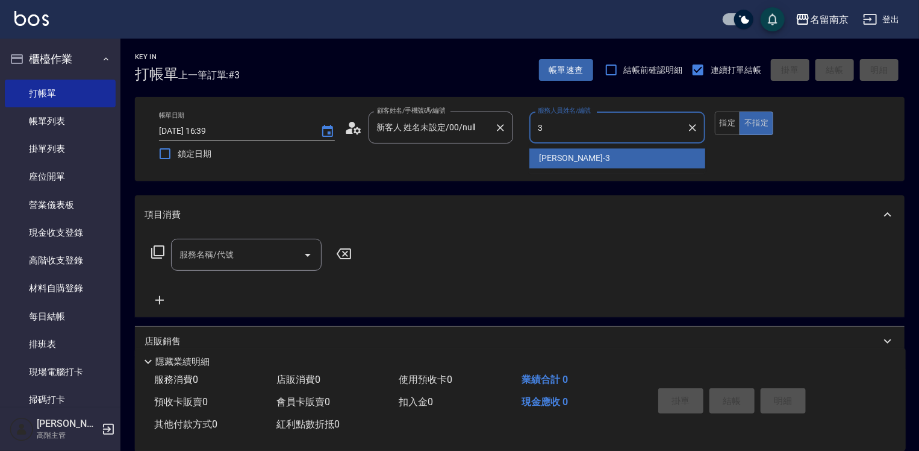
type input "[PERSON_NAME]-3"
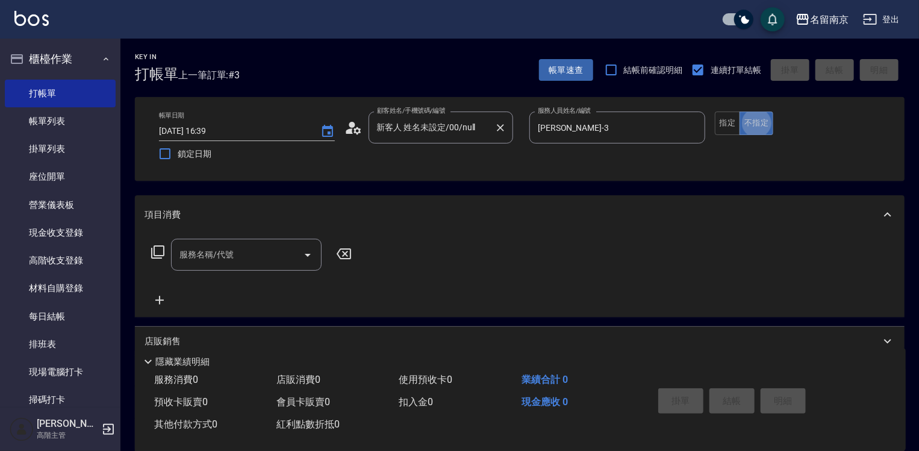
type button "false"
click at [720, 119] on button "指定" at bounding box center [728, 122] width 26 height 23
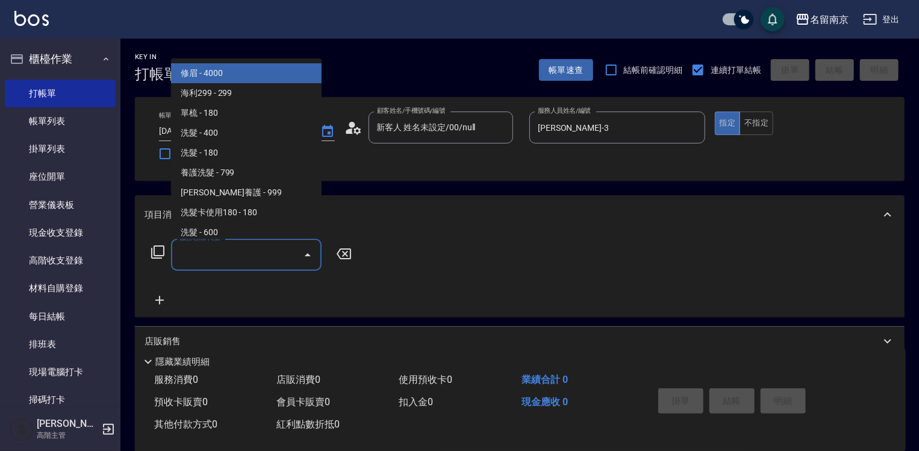
click at [210, 261] on input "服務名稱/代號" at bounding box center [238, 254] width 122 height 21
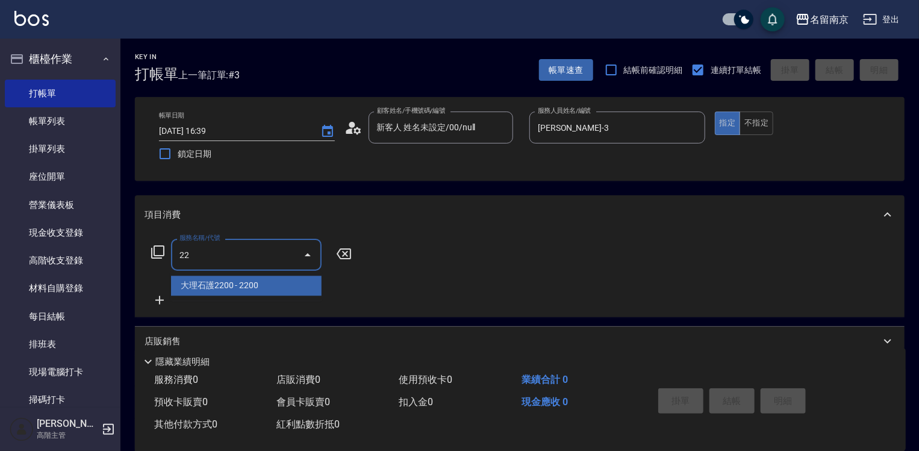
type input "222"
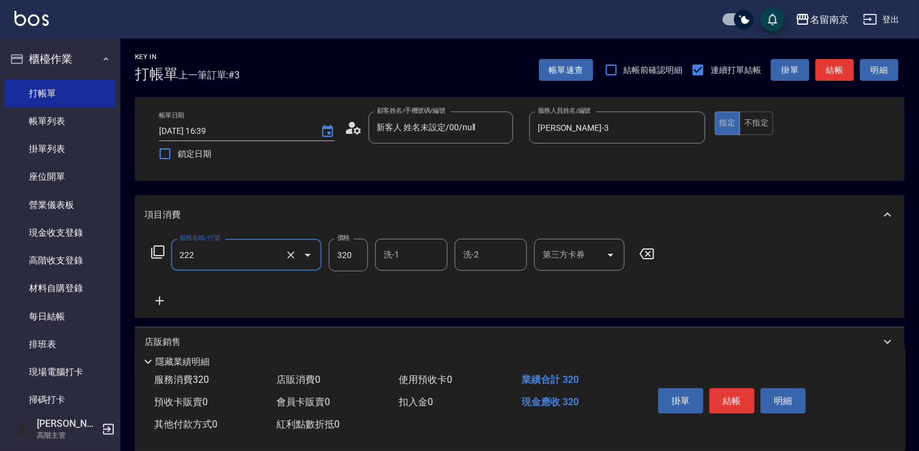
click at [290, 253] on icon "Clear" at bounding box center [291, 255] width 12 height 12
click at [155, 251] on icon at bounding box center [158, 252] width 14 height 14
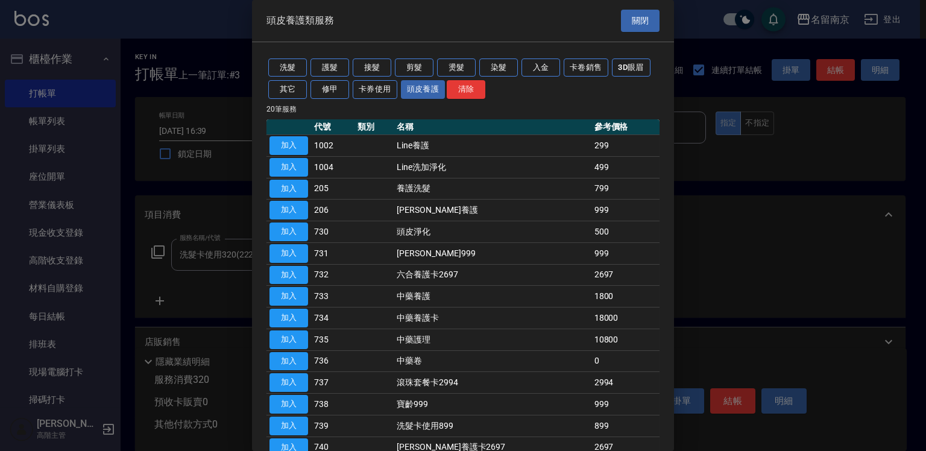
click at [636, 20] on button "關閉" at bounding box center [640, 21] width 39 height 22
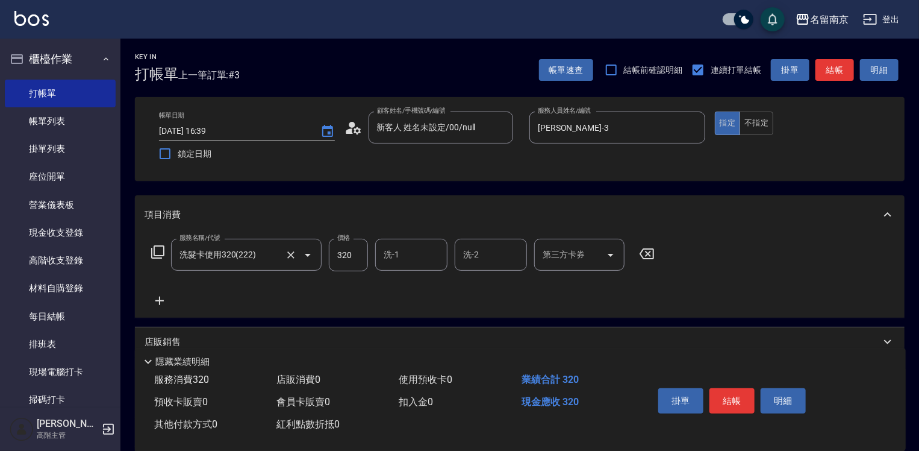
click at [274, 251] on input "洗髮卡使用320(222)" at bounding box center [230, 254] width 106 height 21
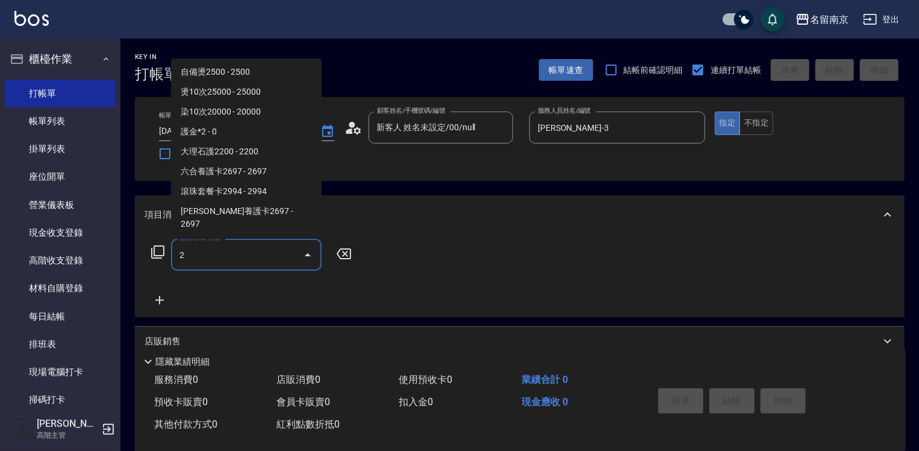
scroll to position [0, 0]
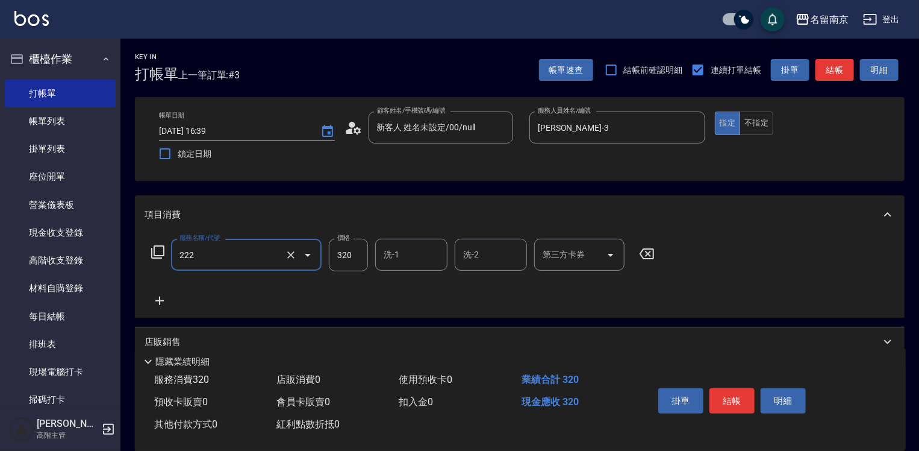
type input "洗髮卡使用320(222)"
type input "280"
type input "[PERSON_NAME]-3"
click at [550, 255] on input "第三方卡券" at bounding box center [570, 254] width 61 height 21
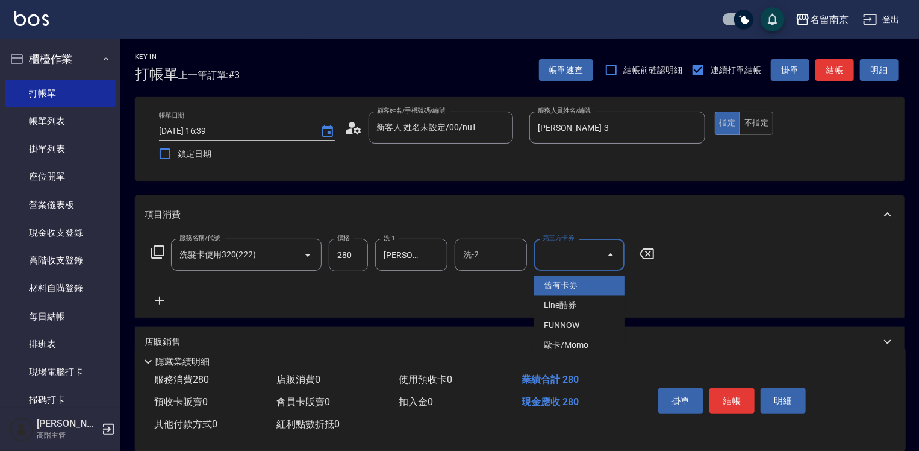
click at [569, 278] on ul "舊有卡券 Line酷券 FUNNOW 歐卡/Momo" at bounding box center [579, 315] width 90 height 89
click at [569, 280] on span "舊有卡券" at bounding box center [579, 286] width 90 height 20
type input "舊有卡券"
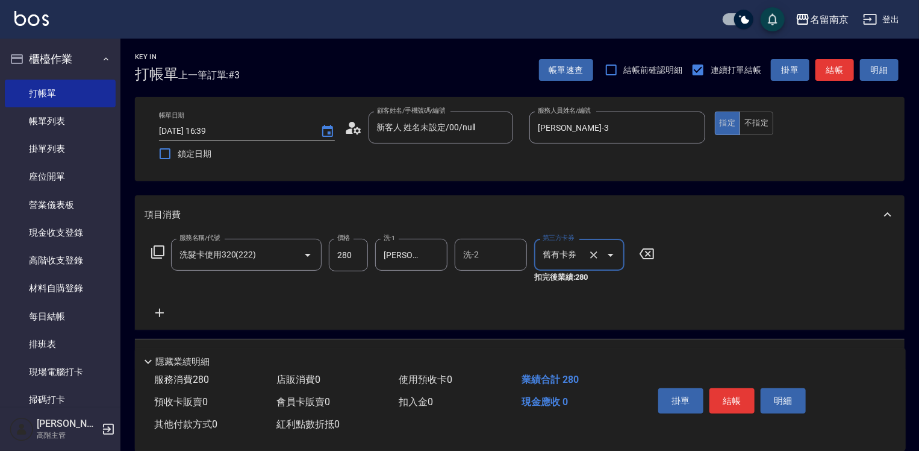
drag, startPoint x: 163, startPoint y: 312, endPoint x: 182, endPoint y: 312, distance: 19.3
click at [176, 312] on div "服務名稱/代號 洗髮卡使用320(222) 服務名稱/代號 價格 280 價格 洗-1 [PERSON_NAME]-3 洗-1 洗-2 洗-2 第三方卡券 舊…" at bounding box center [404, 279] width 518 height 81
click at [195, 312] on div "服務名稱/代號 洗髮卡使用320(222) 服務名稱/代號 價格 280 價格 洗-1 [PERSON_NAME]-3 洗-1 洗-2 洗-2 第三方卡券 舊…" at bounding box center [404, 279] width 518 height 81
drag, startPoint x: 159, startPoint y: 311, endPoint x: 166, endPoint y: 310, distance: 6.7
click at [166, 310] on icon at bounding box center [160, 312] width 30 height 14
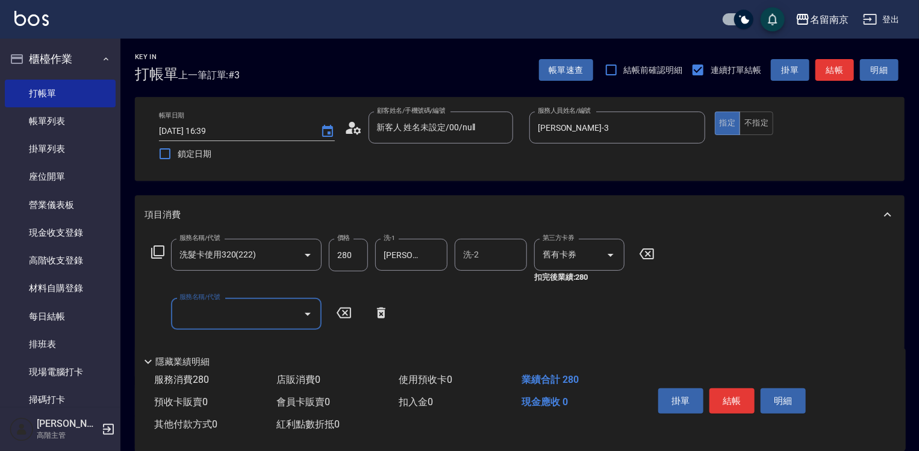
click at [202, 309] on input "服務名稱/代號" at bounding box center [238, 313] width 122 height 21
type input "剪髮(301)"
type input "550"
click at [748, 392] on button "結帳" at bounding box center [732, 400] width 45 height 25
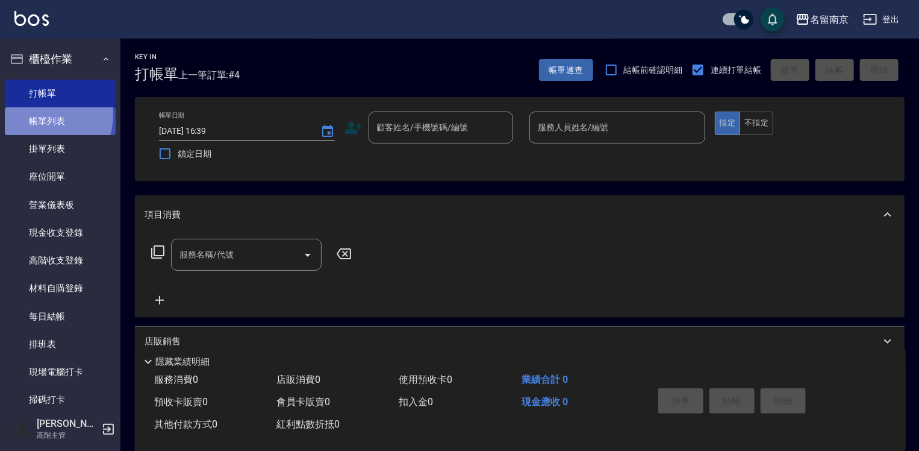
click at [38, 115] on link "帳單列表" at bounding box center [60, 121] width 111 height 28
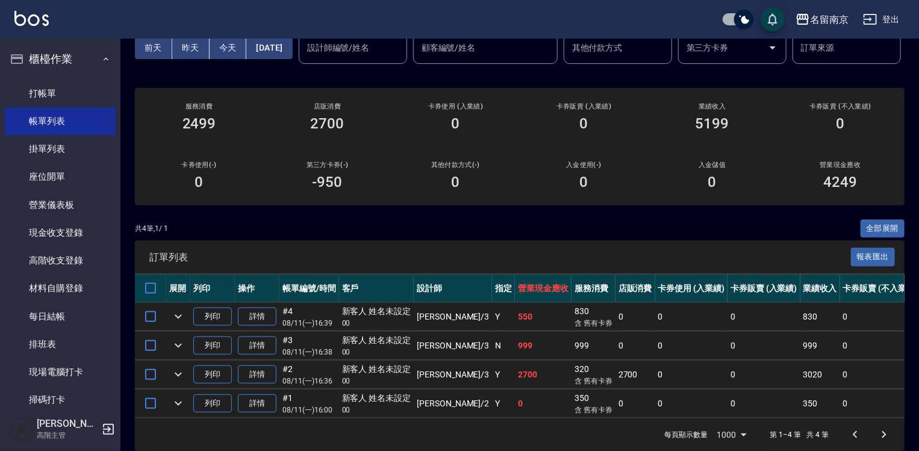
scroll to position [121, 0]
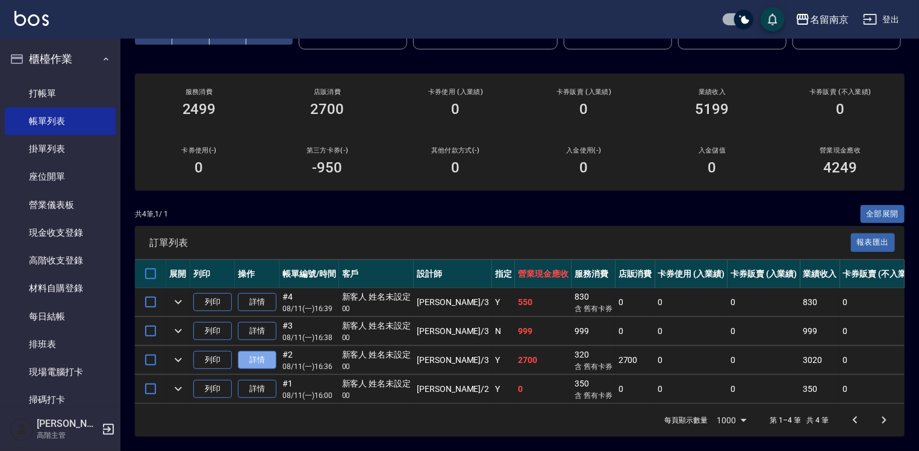
click at [259, 351] on link "詳情" at bounding box center [257, 360] width 39 height 19
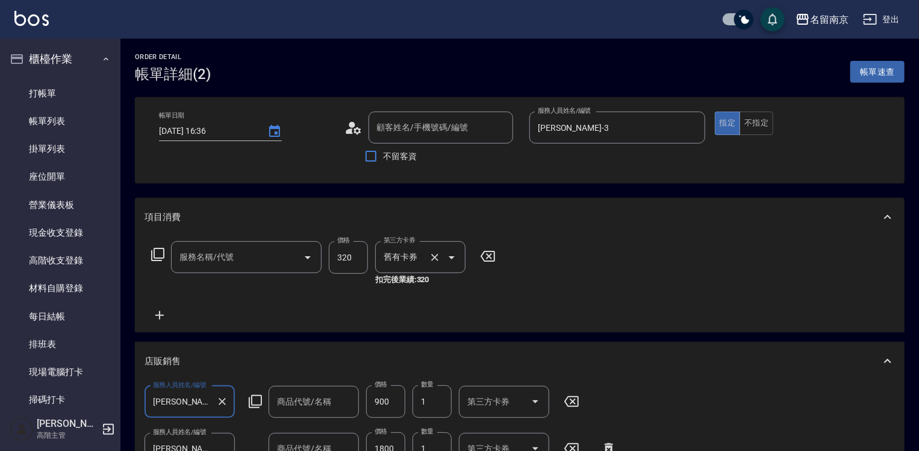
type input "[DATE] 16:36"
type input "[PERSON_NAME]-3"
type input "洗髮卡使用320(222)"
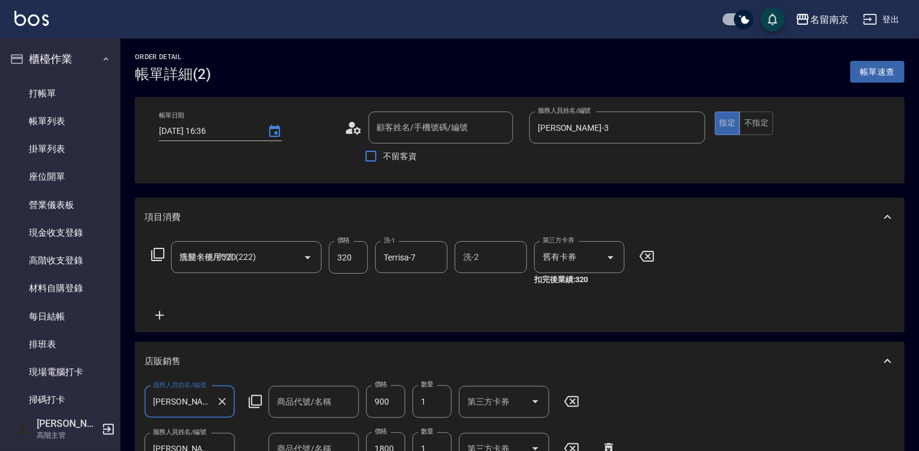
type input "BC精華液"
type input "R3護"
type input "新客人 姓名未設定/00/null"
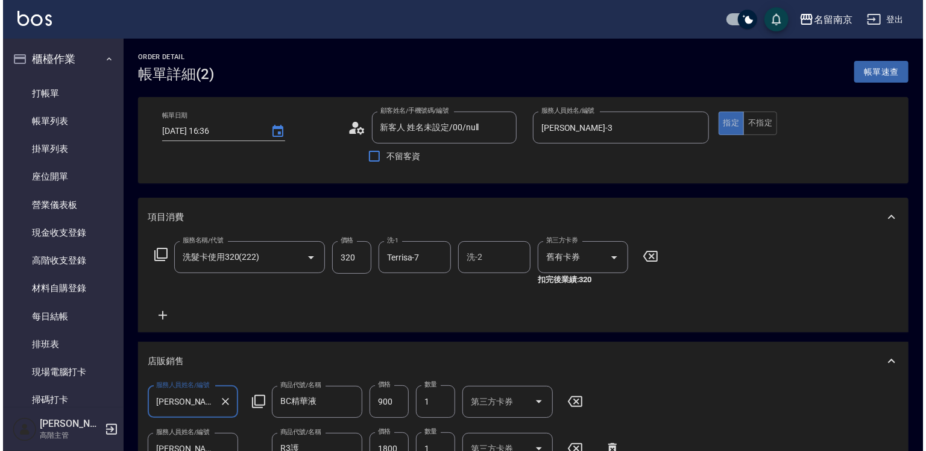
scroll to position [181, 0]
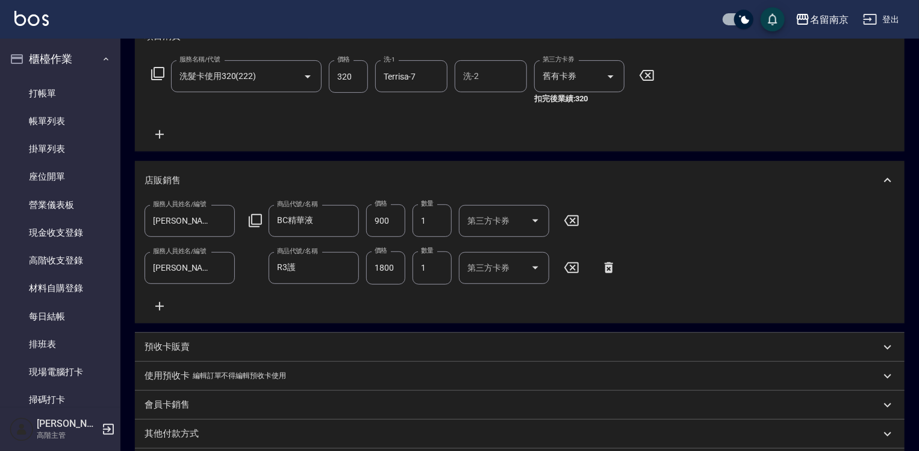
click at [258, 219] on icon at bounding box center [255, 220] width 14 height 14
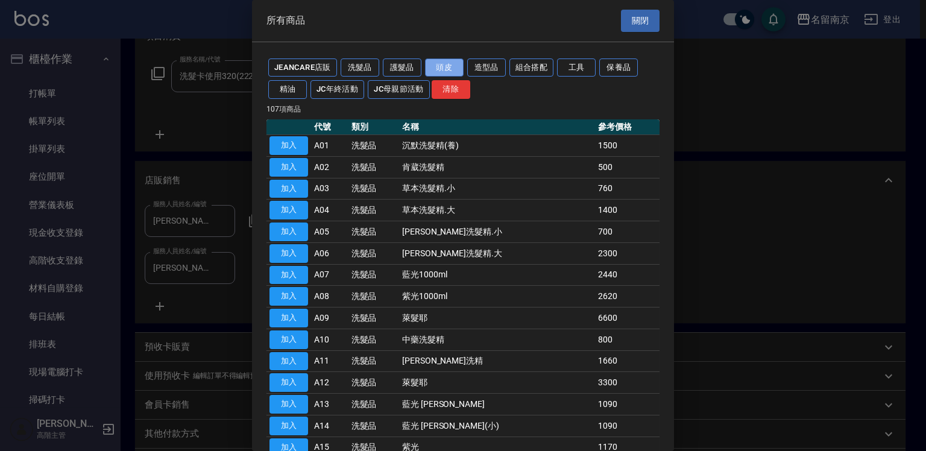
click at [445, 66] on button "頭皮" at bounding box center [444, 67] width 39 height 19
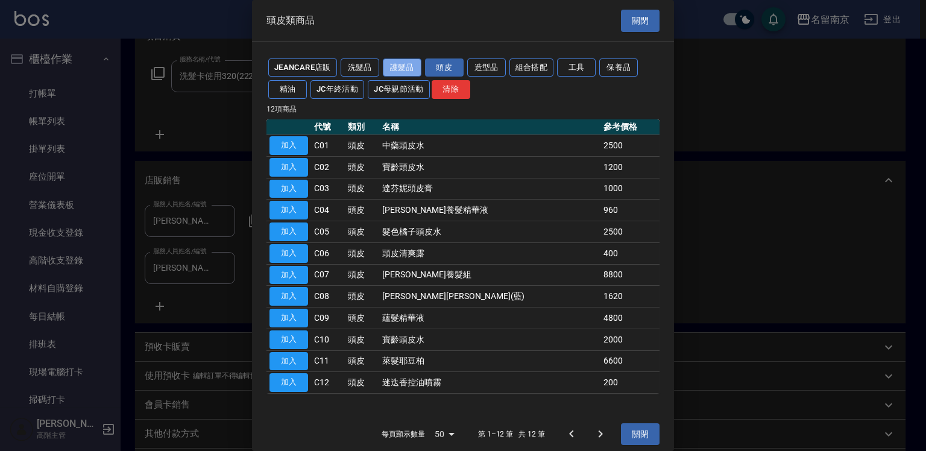
click at [403, 63] on button "護髮品" at bounding box center [402, 67] width 39 height 19
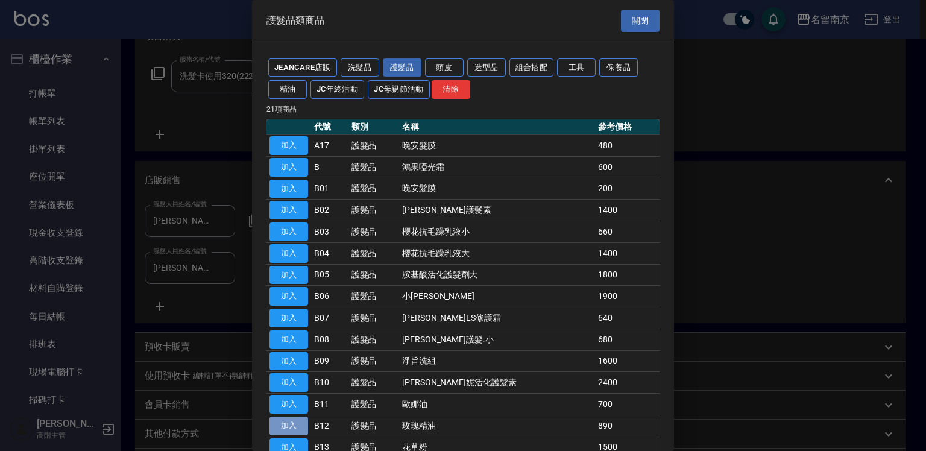
click at [297, 421] on button "加入" at bounding box center [288, 425] width 39 height 19
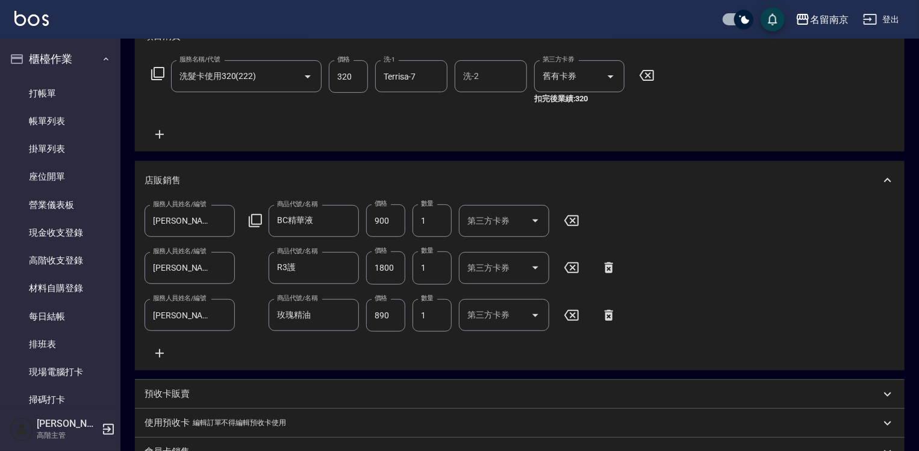
click at [576, 219] on icon at bounding box center [572, 220] width 30 height 14
click at [384, 309] on input "890" at bounding box center [385, 314] width 39 height 33
click at [392, 315] on input "890" at bounding box center [385, 314] width 39 height 33
type input "900"
click at [608, 263] on icon at bounding box center [609, 267] width 30 height 14
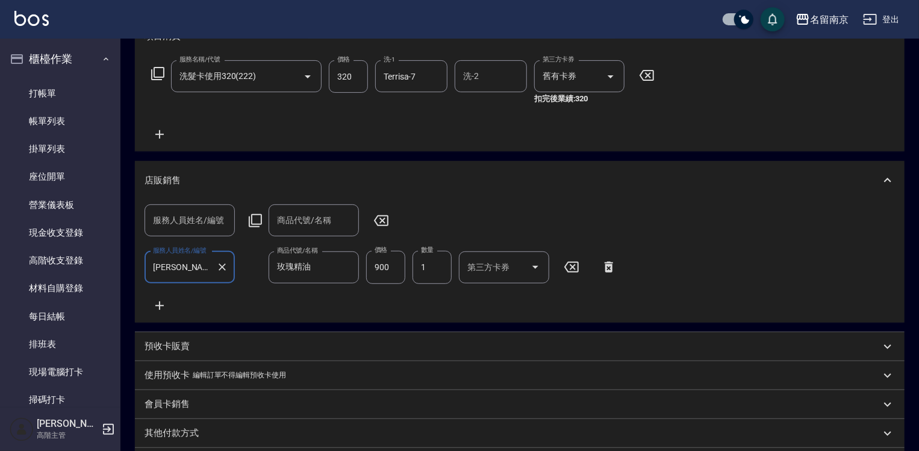
click at [381, 215] on icon at bounding box center [381, 220] width 14 height 11
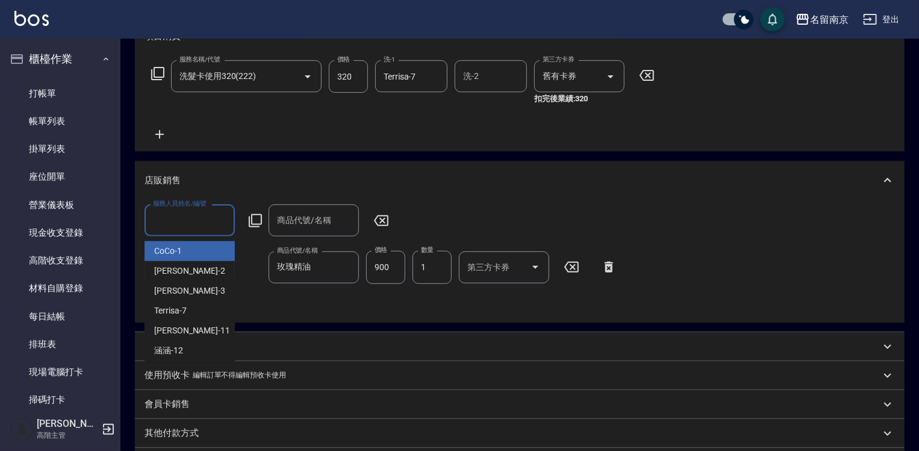
drag, startPoint x: 176, startPoint y: 224, endPoint x: 179, endPoint y: 218, distance: 7.3
click at [176, 224] on input "服務人員姓名/編號" at bounding box center [190, 220] width 80 height 21
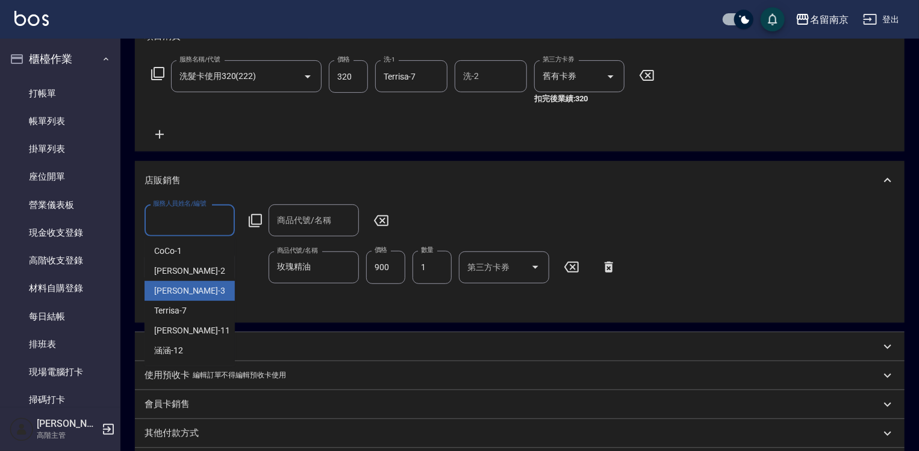
click at [199, 286] on div "[PERSON_NAME] -3" at bounding box center [190, 291] width 90 height 20
type input "[PERSON_NAME]-3"
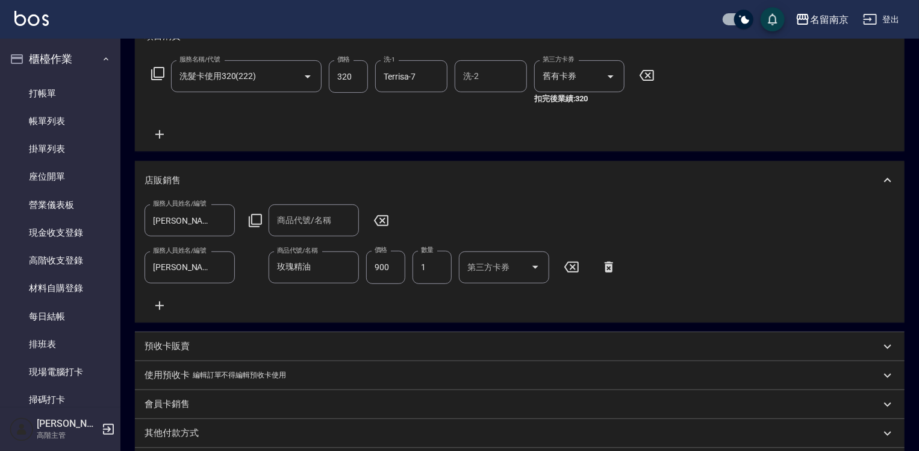
click at [254, 216] on icon at bounding box center [255, 220] width 14 height 14
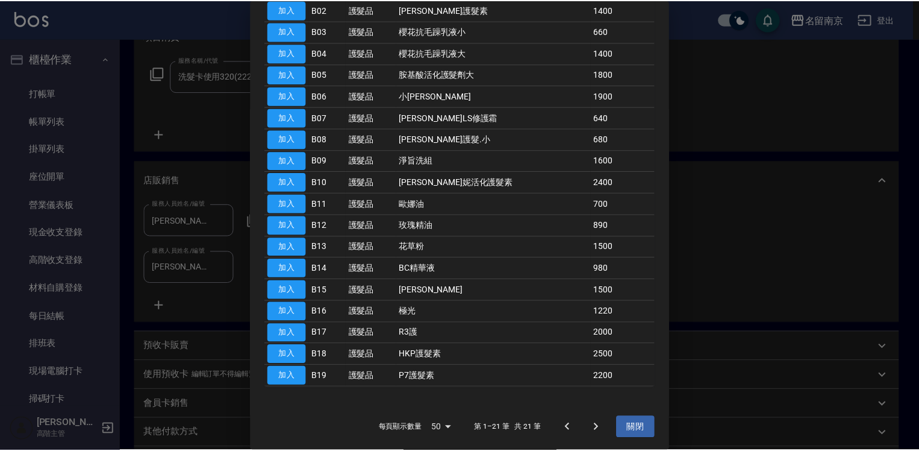
scroll to position [80, 0]
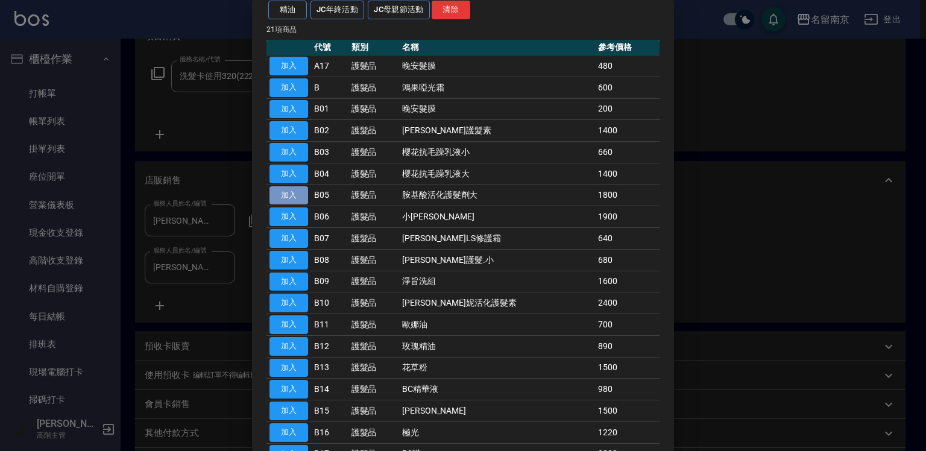
click at [292, 195] on button "加入" at bounding box center [288, 195] width 39 height 19
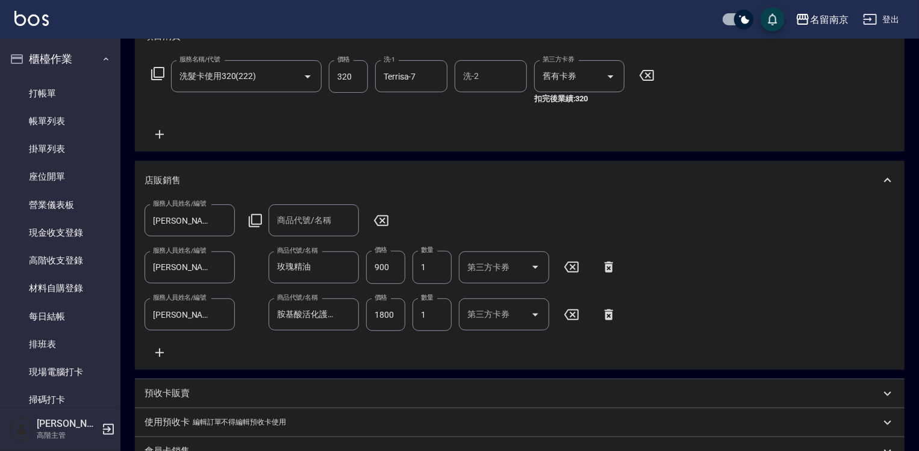
click at [382, 215] on icon at bounding box center [381, 220] width 30 height 14
click at [385, 222] on icon at bounding box center [381, 220] width 14 height 11
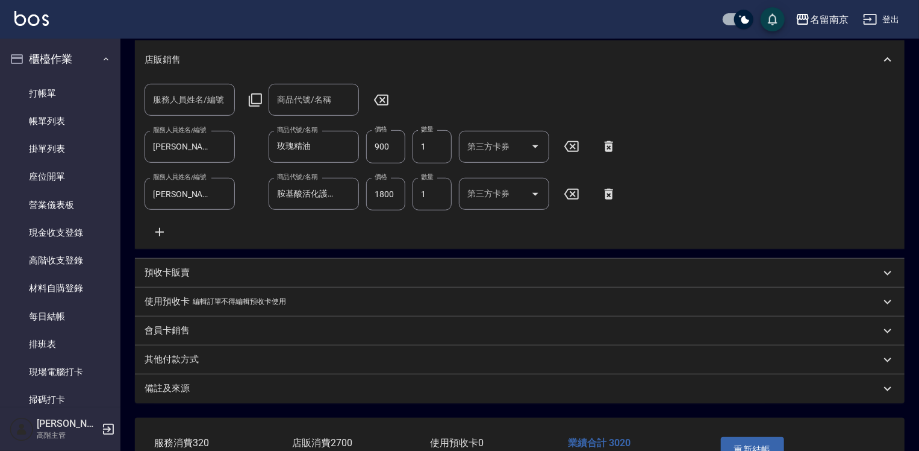
scroll to position [362, 0]
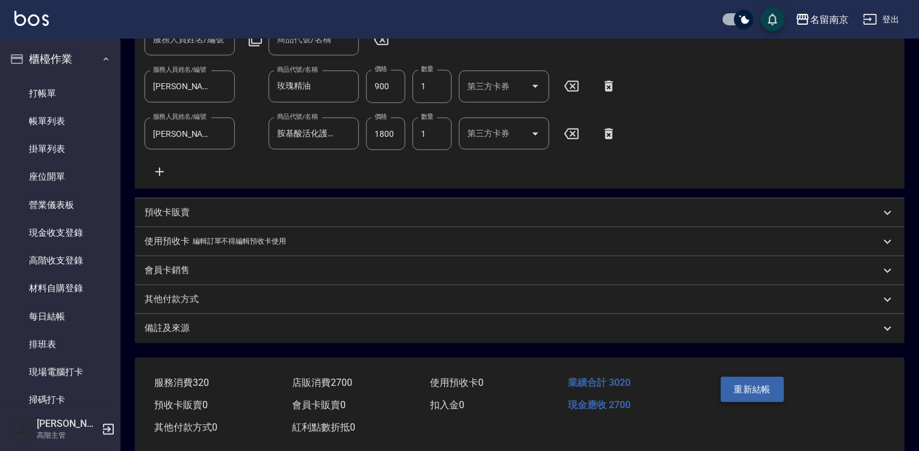
click at [771, 390] on button "重新結帳" at bounding box center [753, 389] width 64 height 25
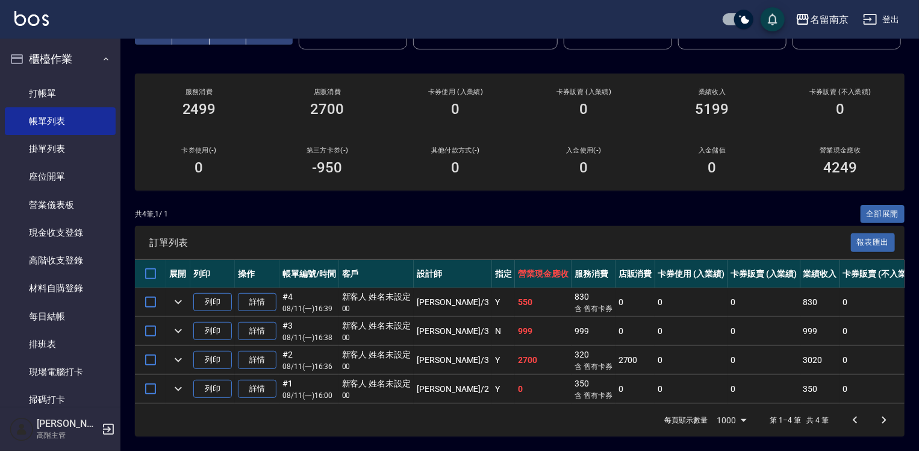
scroll to position [121, 0]
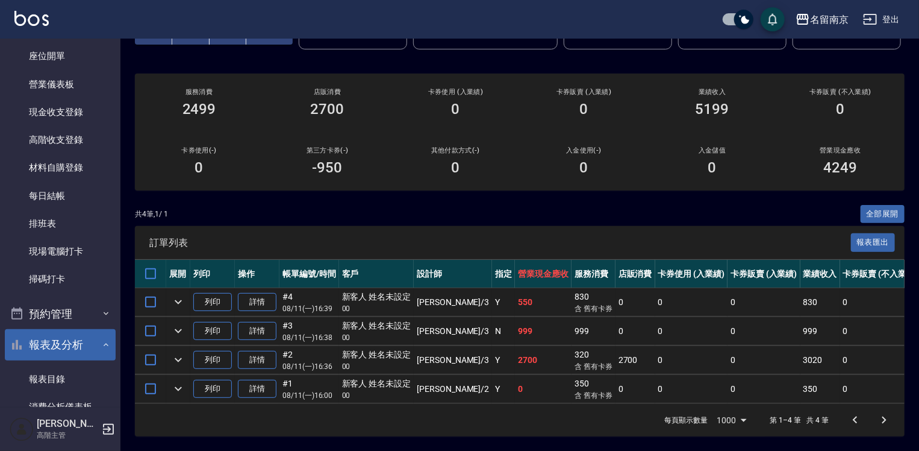
click at [67, 342] on button "報表及分析" at bounding box center [60, 344] width 111 height 31
click at [60, 346] on button "報表及分析" at bounding box center [60, 344] width 111 height 31
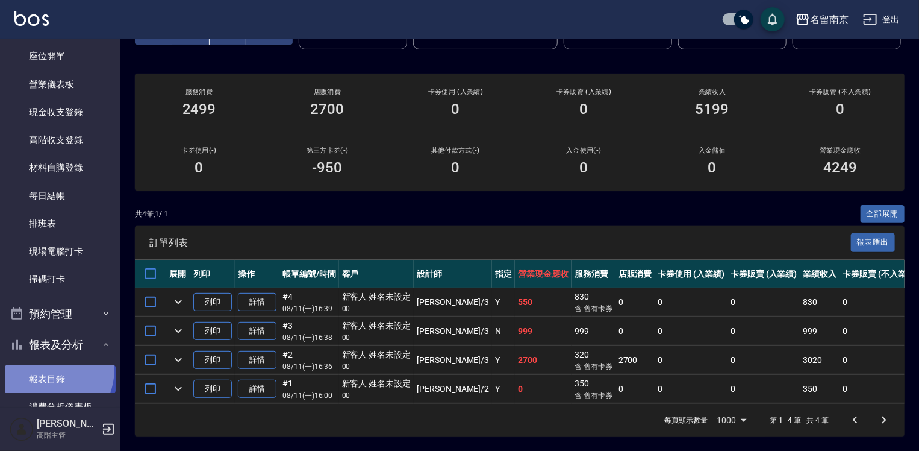
click at [46, 369] on link "報表目錄" at bounding box center [60, 379] width 111 height 28
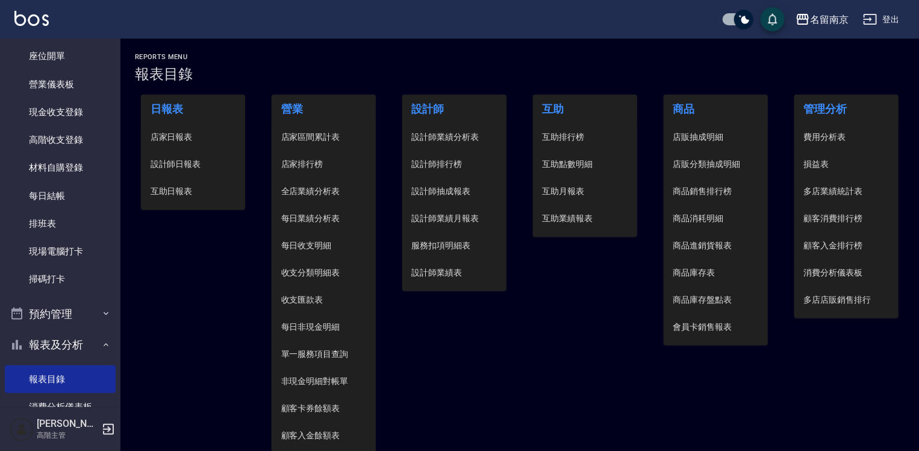
click at [181, 166] on span "設計師日報表" at bounding box center [194, 164] width 86 height 13
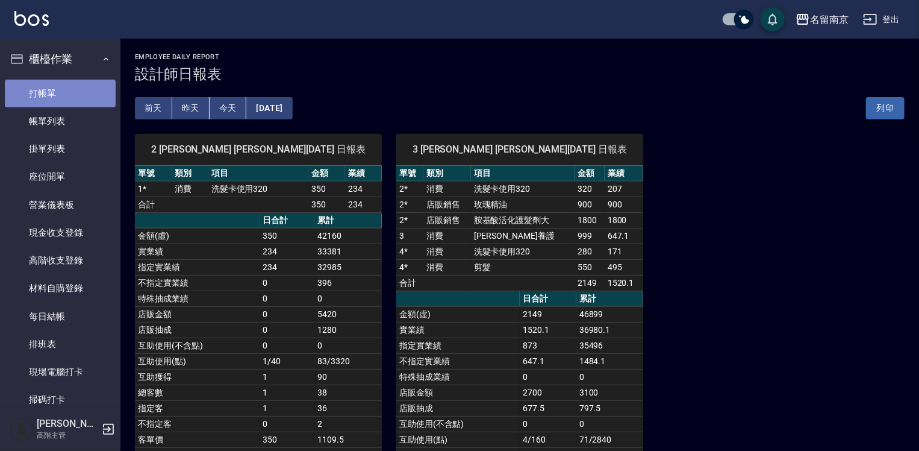
click at [66, 89] on link "打帳單" at bounding box center [60, 94] width 111 height 28
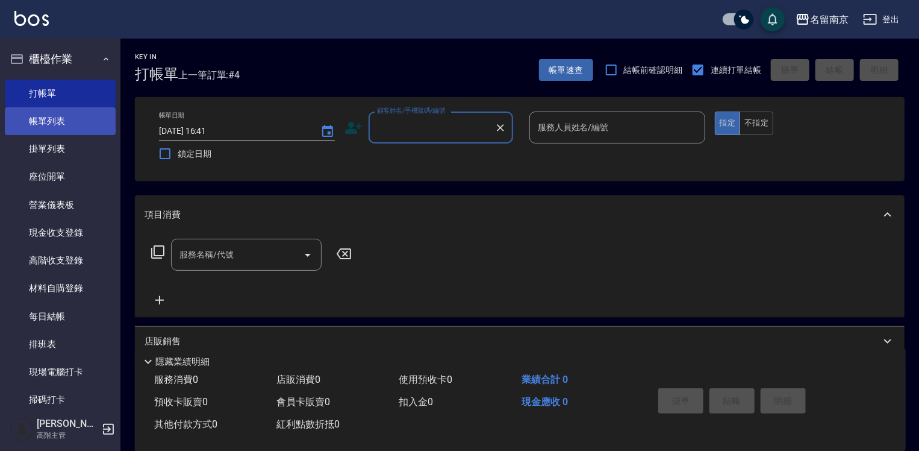
click at [63, 116] on link "帳單列表" at bounding box center [60, 121] width 111 height 28
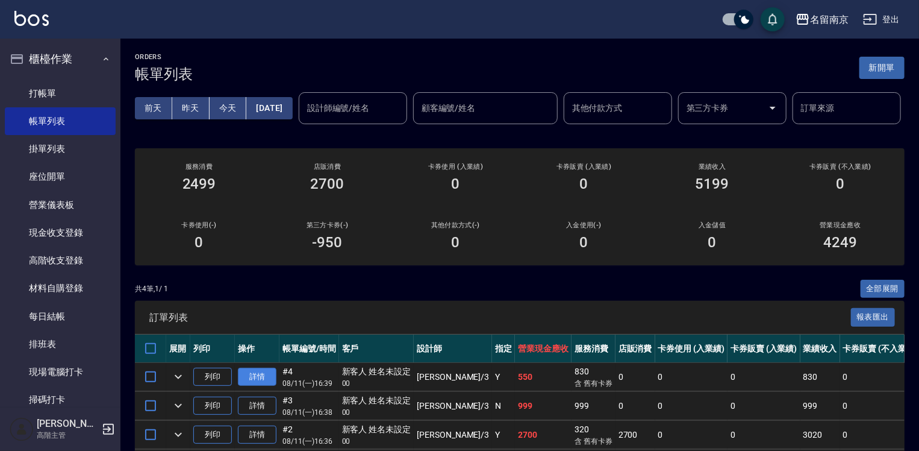
scroll to position [121, 0]
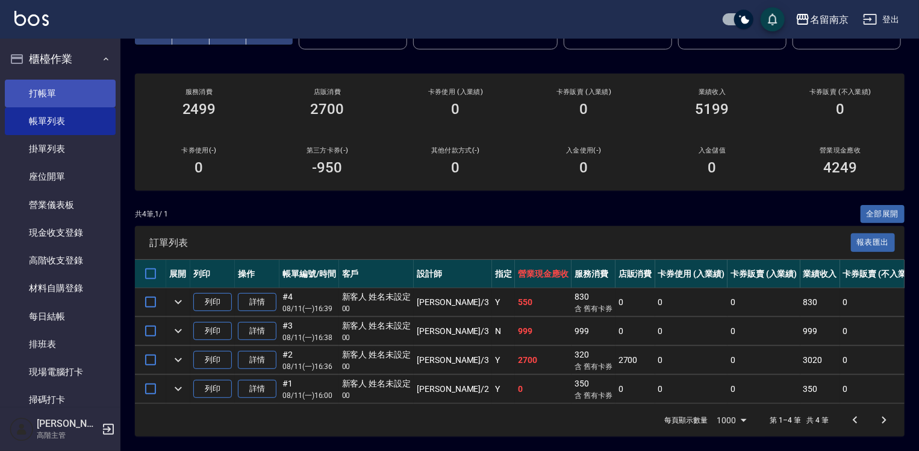
click at [62, 92] on link "打帳單" at bounding box center [60, 94] width 111 height 28
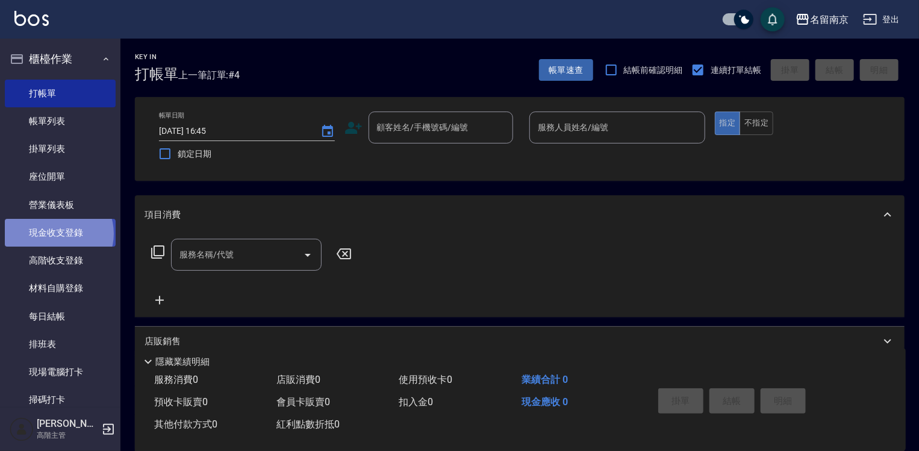
click at [58, 234] on link "現金收支登錄" at bounding box center [60, 233] width 111 height 28
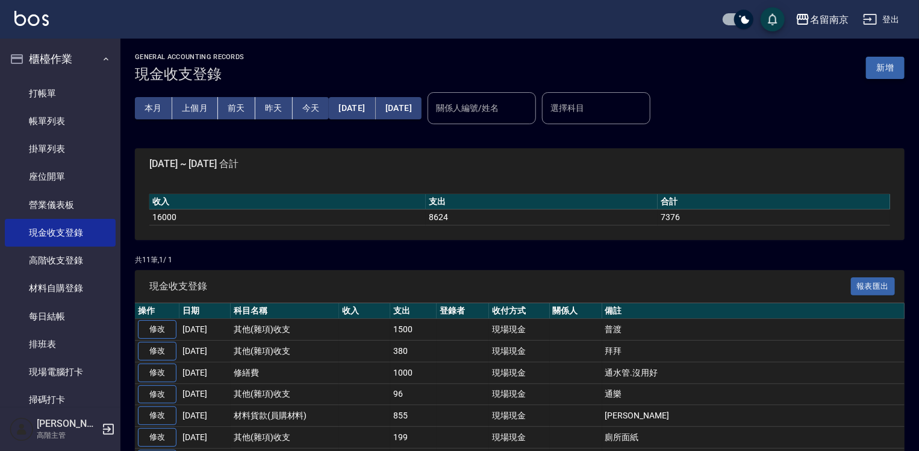
click at [891, 63] on button "新增" at bounding box center [885, 68] width 39 height 22
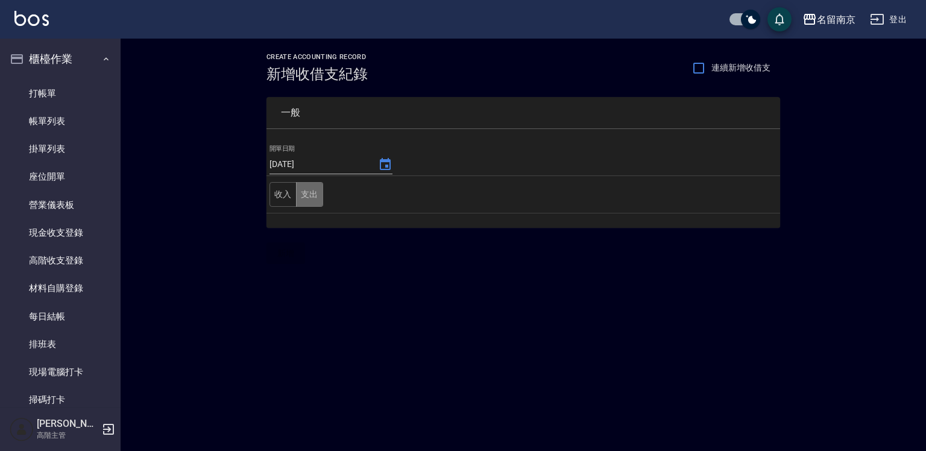
click at [309, 195] on button "支出" at bounding box center [309, 194] width 27 height 25
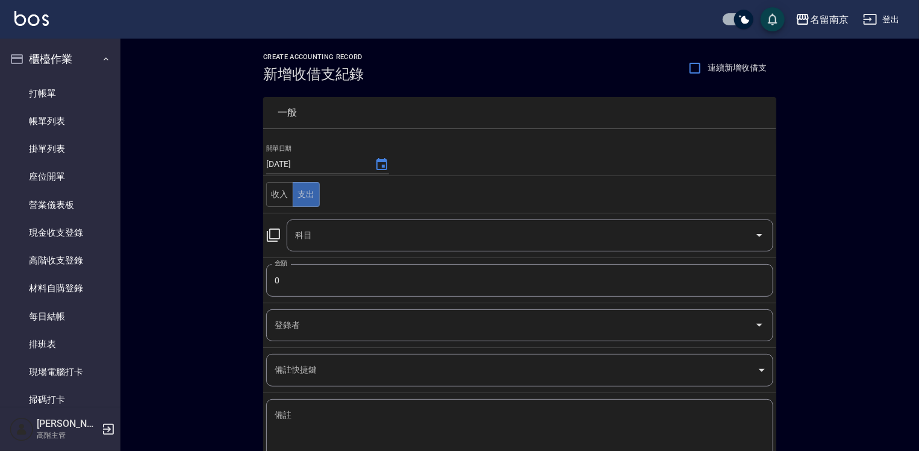
click at [270, 234] on icon at bounding box center [273, 234] width 13 height 13
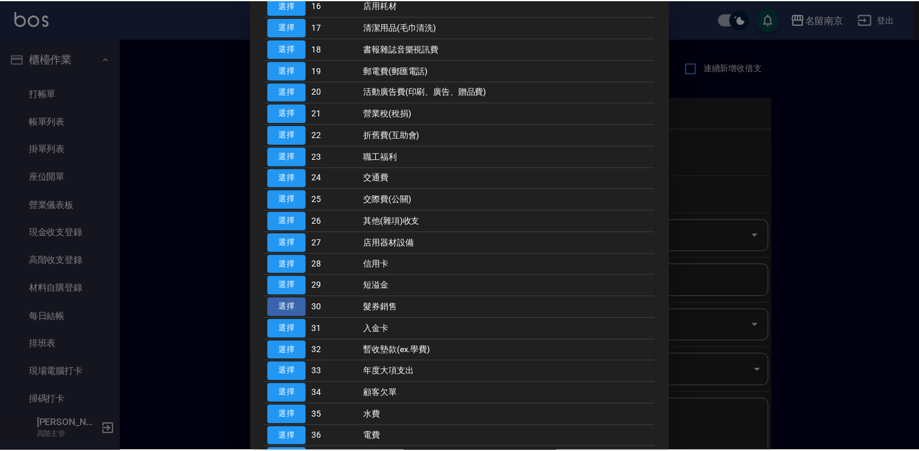
scroll to position [362, 0]
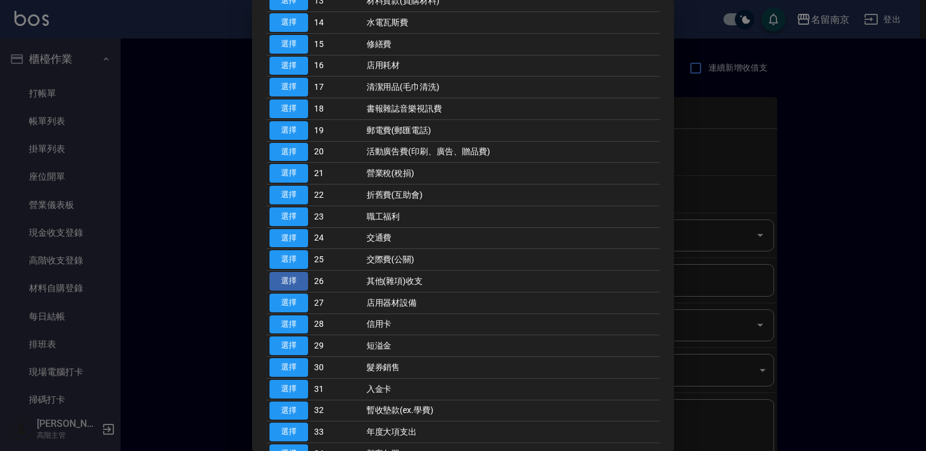
click at [289, 275] on button "選擇" at bounding box center [288, 281] width 39 height 19
type input "26 其他(雜項)收支"
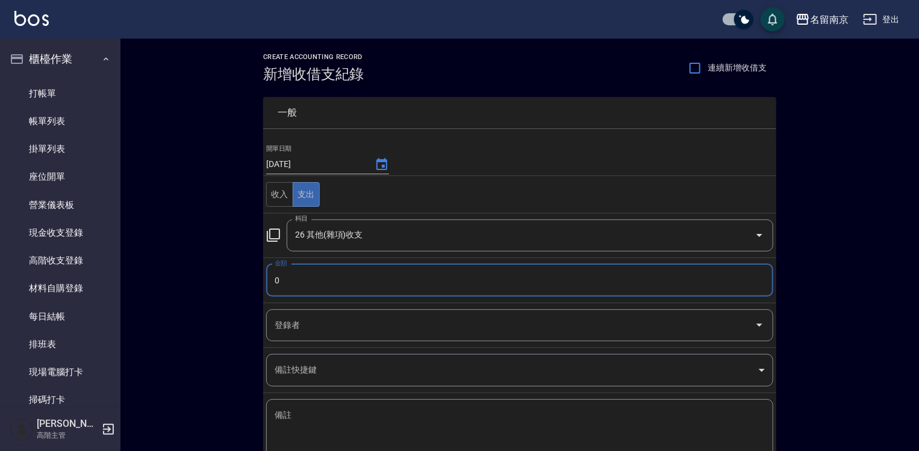
click at [279, 277] on input "0" at bounding box center [519, 280] width 507 height 33
type input "365"
click at [275, 416] on textarea "備註" at bounding box center [520, 429] width 490 height 41
click at [296, 409] on textarea "備註" at bounding box center [520, 429] width 490 height 41
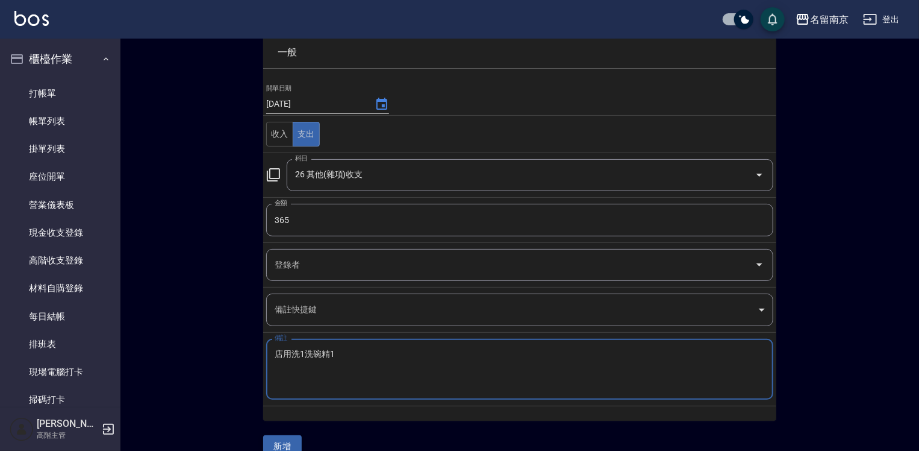
type textarea "店用洗1洗碗精1"
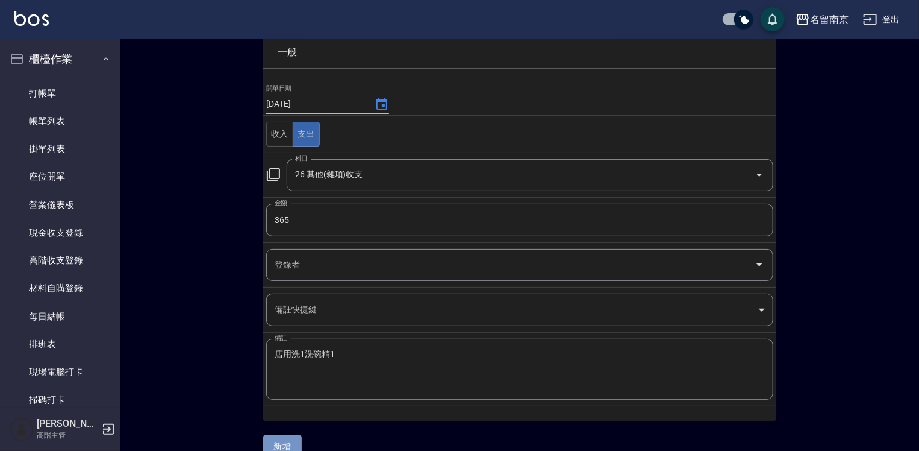
click at [295, 438] on button "新增" at bounding box center [282, 446] width 39 height 22
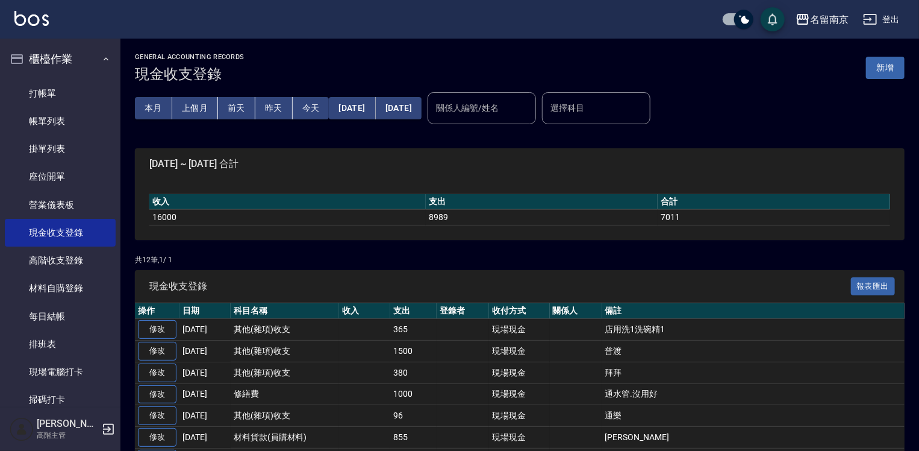
scroll to position [181, 0]
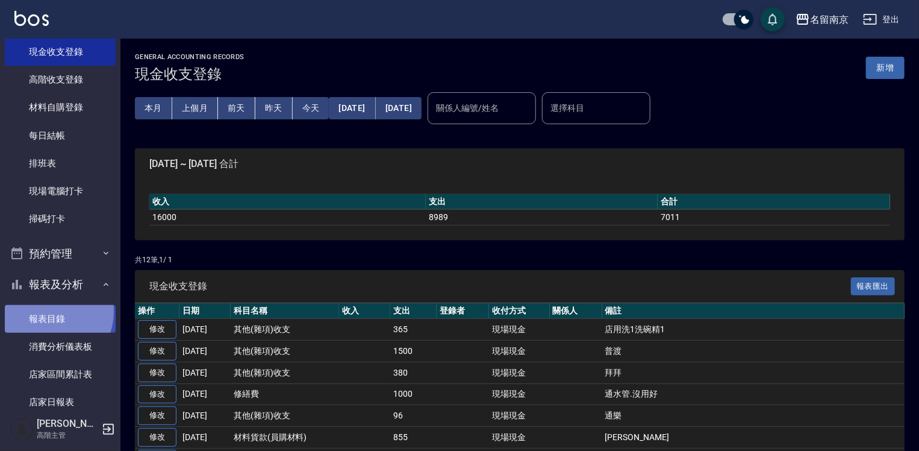
click at [47, 311] on link "報表目錄" at bounding box center [60, 319] width 111 height 28
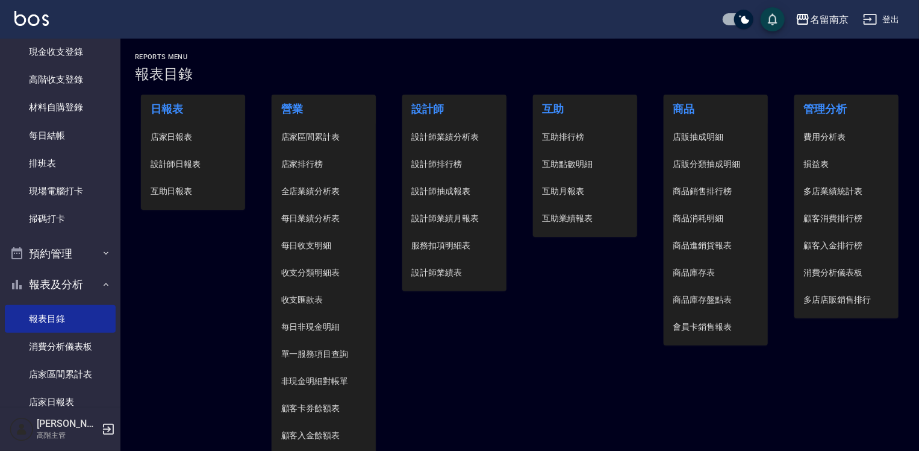
click at [184, 166] on span "設計師日報表" at bounding box center [194, 164] width 86 height 13
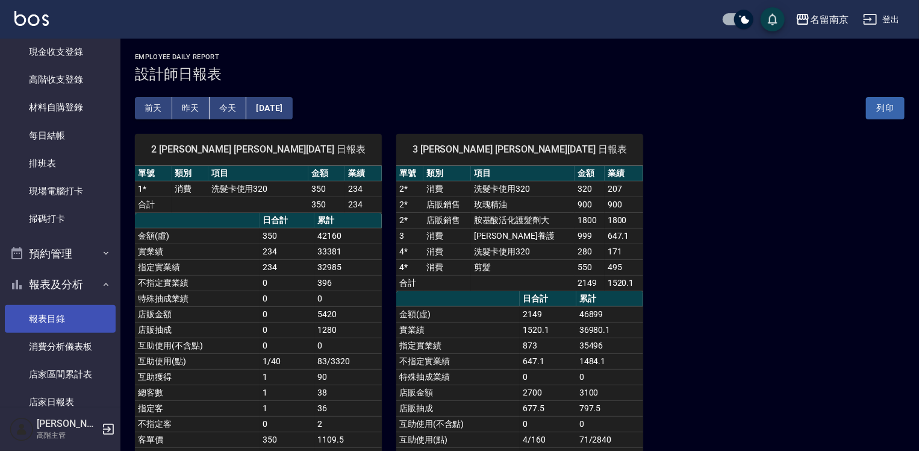
click at [87, 318] on link "報表目錄" at bounding box center [60, 319] width 111 height 28
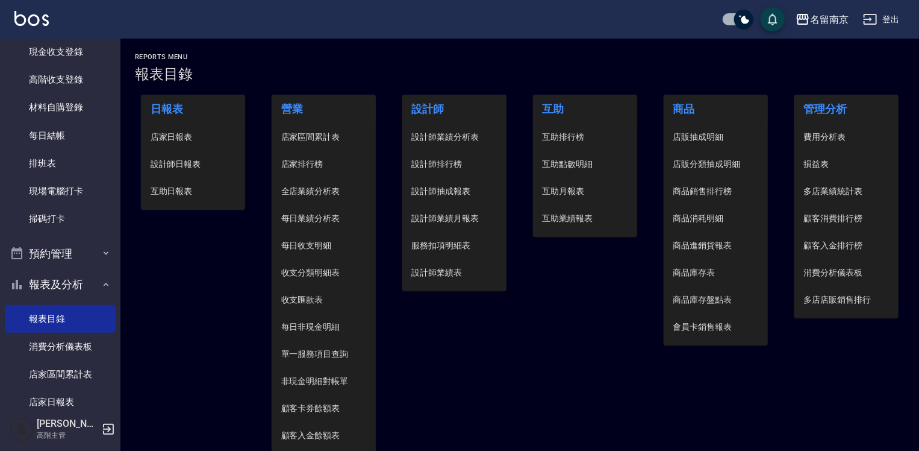
click at [195, 139] on span "店家日報表" at bounding box center [194, 137] width 86 height 13
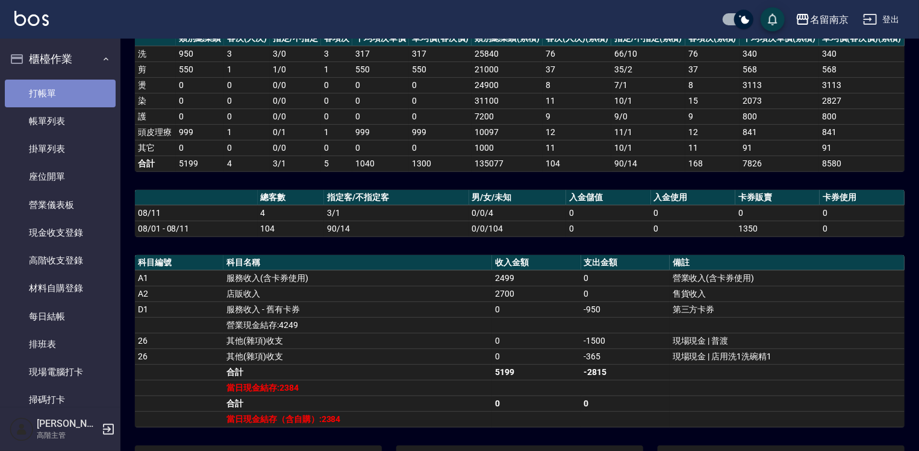
click at [80, 83] on link "打帳單" at bounding box center [60, 94] width 111 height 28
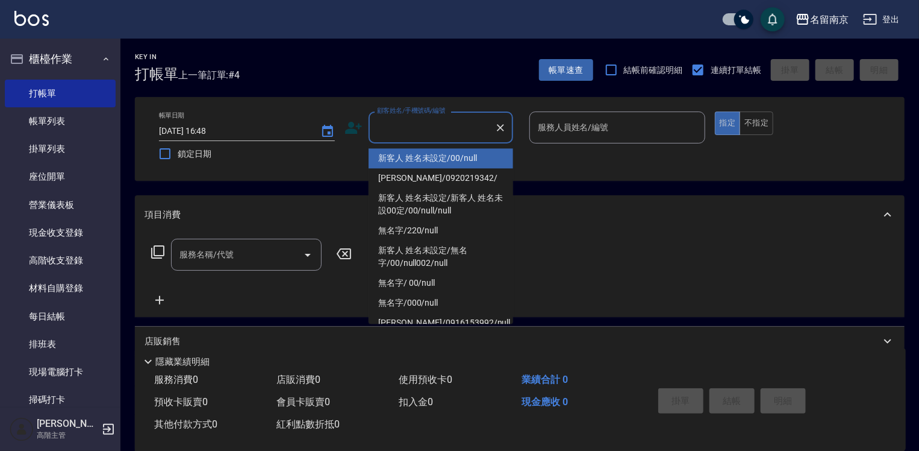
click at [471, 135] on input "顧客姓名/手機號碼/編號" at bounding box center [432, 127] width 116 height 21
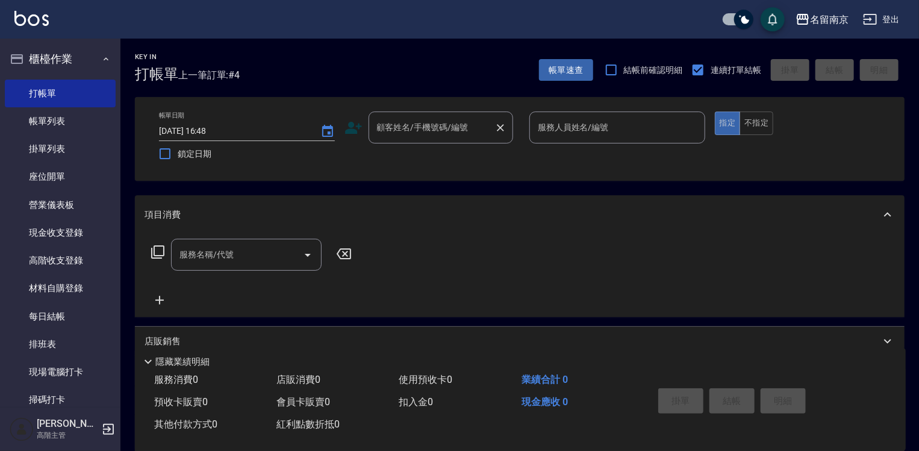
click at [465, 131] on div "顧客姓名/手機號碼/編號 顧客姓名/手機號碼/編號" at bounding box center [441, 127] width 145 height 32
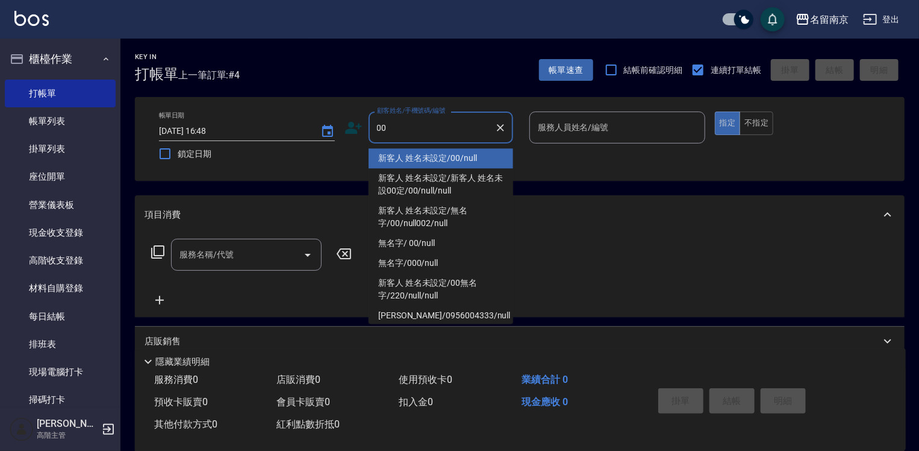
type input "新客人 姓名未設定/00/null"
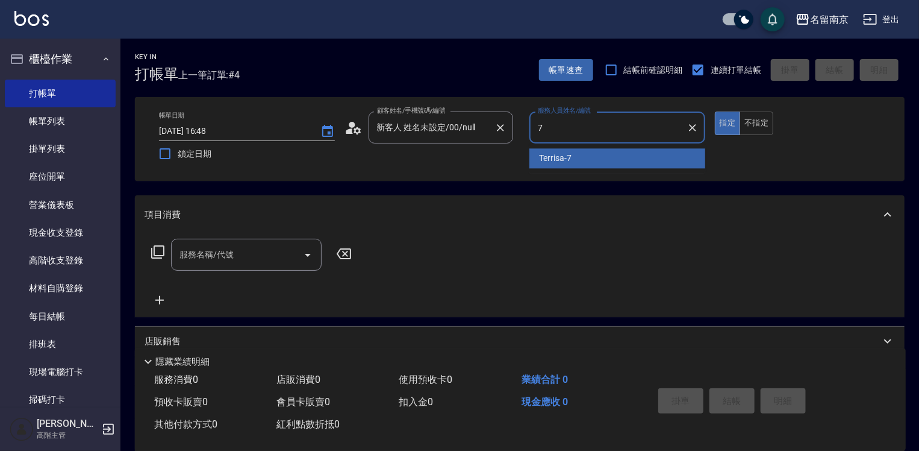
type input "Terrisa-7"
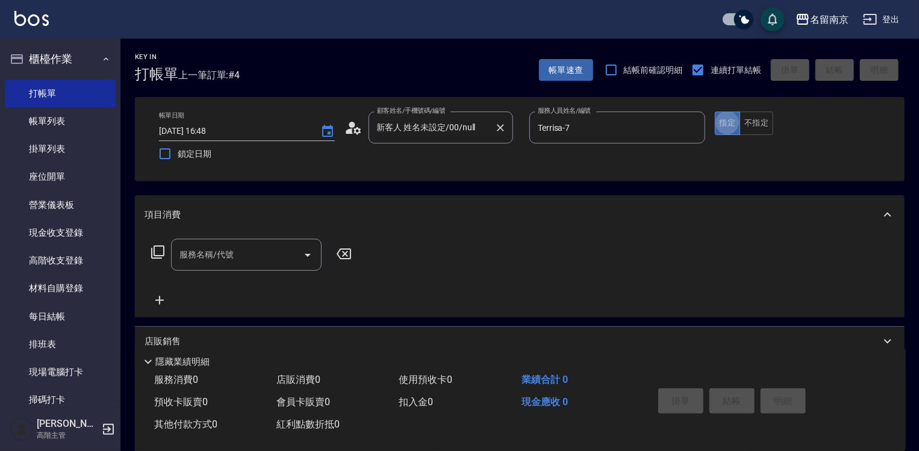
type button "true"
click at [263, 263] on input "服務名稱/代號" at bounding box center [238, 254] width 122 height 21
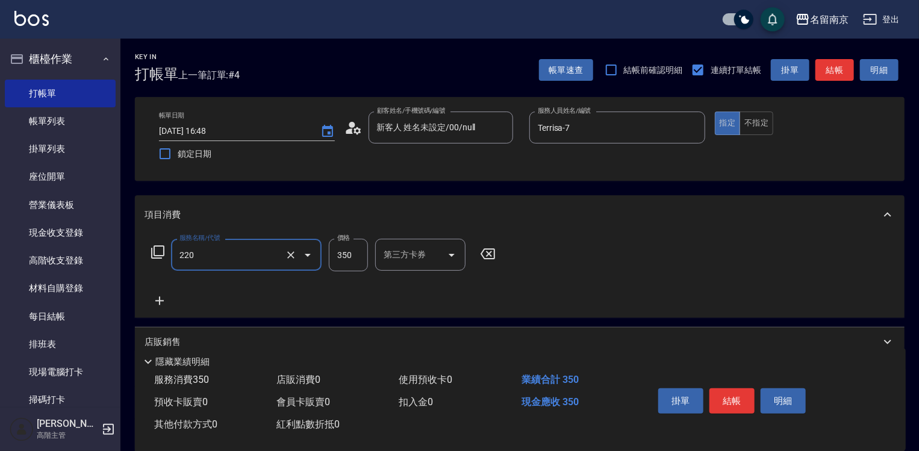
type input "洗髮(220)"
type input "Terrisa-7"
drag, startPoint x: 157, startPoint y: 302, endPoint x: 163, endPoint y: 301, distance: 6.1
click at [163, 301] on icon at bounding box center [160, 300] width 30 height 14
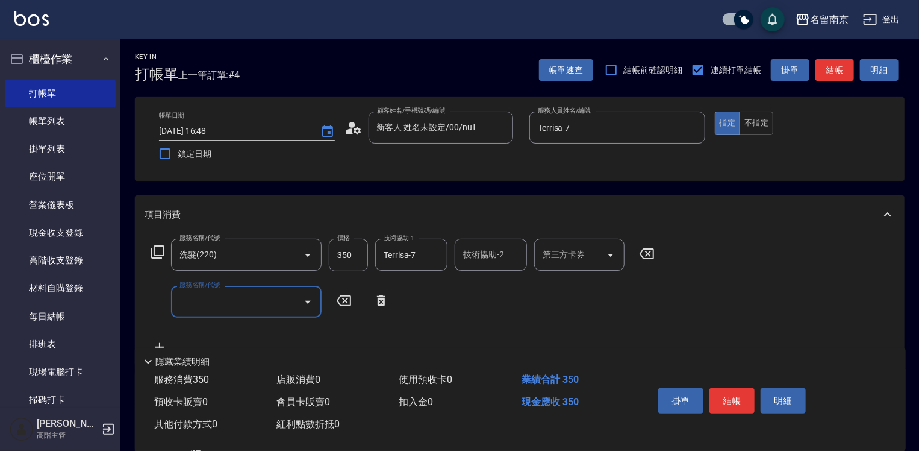
click at [202, 293] on div "服務名稱/代號 服務名稱/代號" at bounding box center [246, 302] width 151 height 32
type input "剪髮(301)"
type input "650"
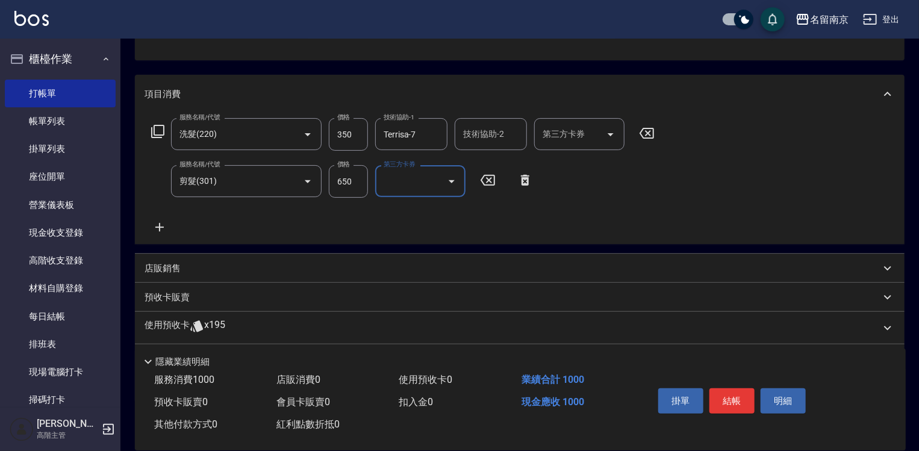
scroll to position [181, 0]
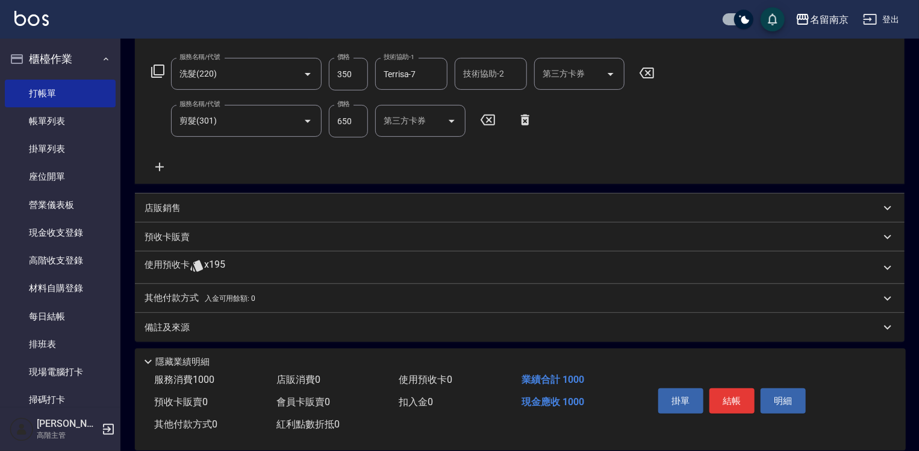
click at [157, 170] on icon at bounding box center [160, 167] width 30 height 14
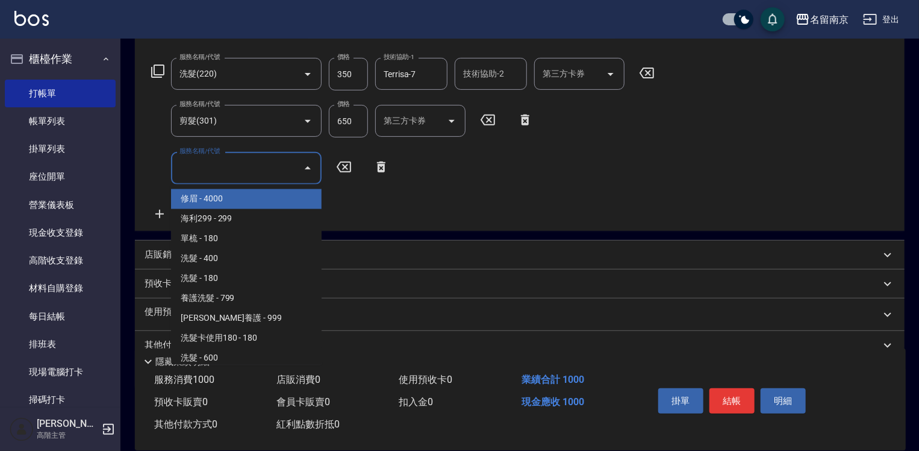
click at [186, 169] on input "服務名稱/代號" at bounding box center [238, 167] width 122 height 21
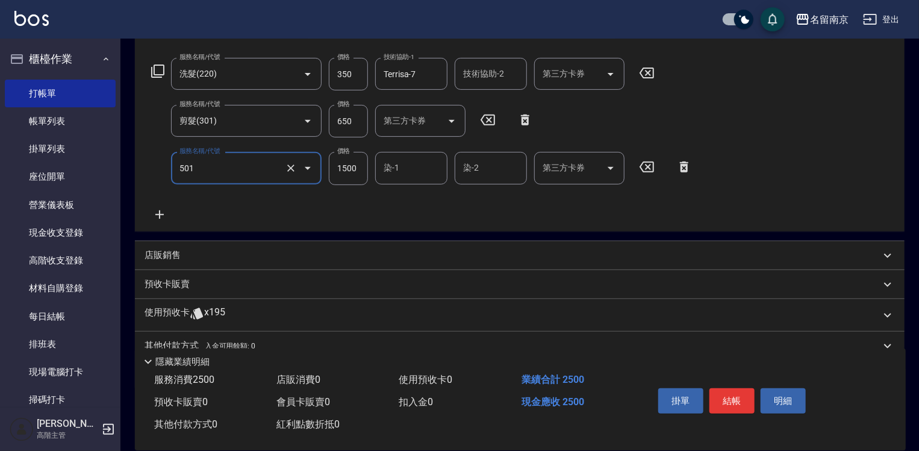
type input "染髮(1500)(501)"
type input "2700"
type input "Terrisa-7"
click at [160, 211] on icon at bounding box center [159, 214] width 8 height 8
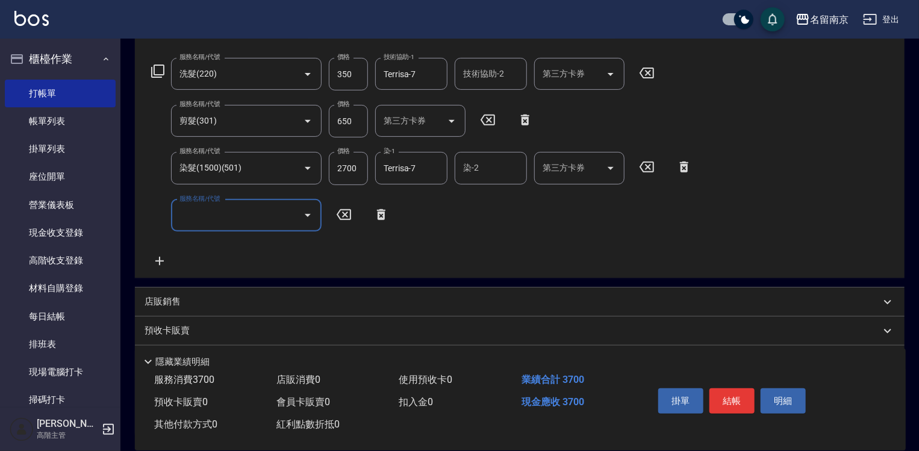
click at [240, 227] on div "服務名稱/代號" at bounding box center [246, 215] width 151 height 32
click at [161, 69] on icon at bounding box center [158, 71] width 14 height 14
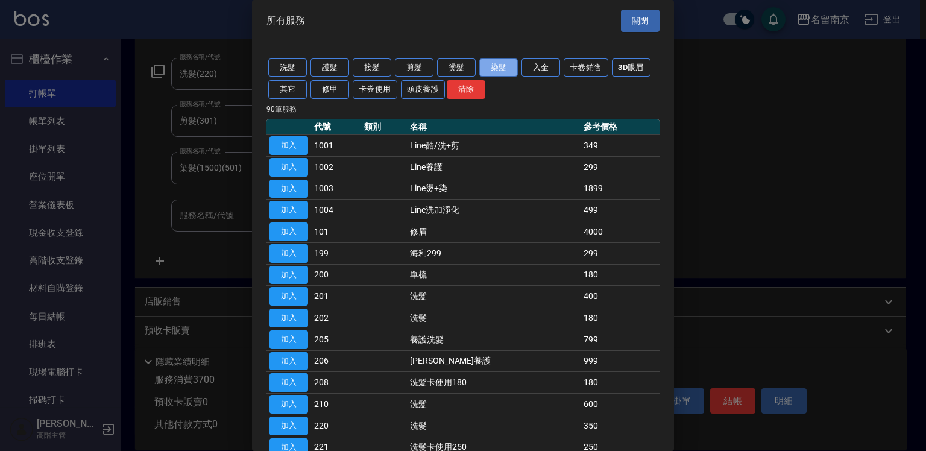
click at [511, 66] on button "染髮" at bounding box center [498, 67] width 39 height 19
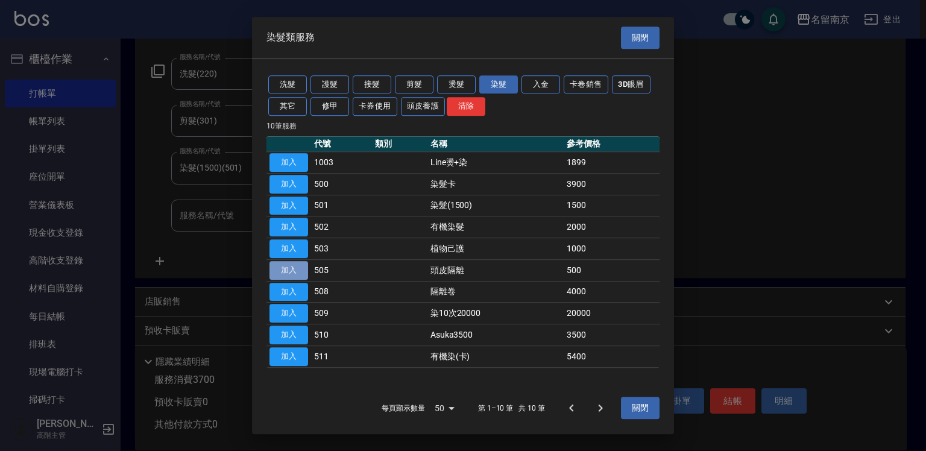
click at [293, 266] on button "加入" at bounding box center [288, 270] width 39 height 19
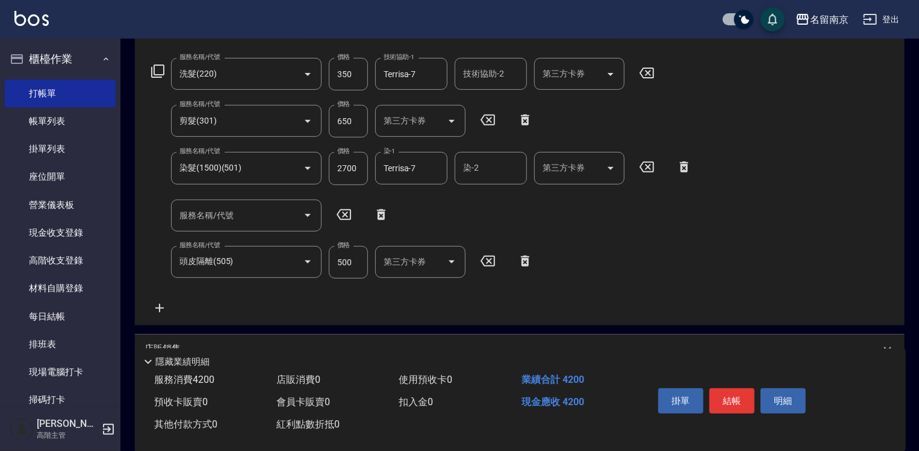
click at [527, 263] on icon at bounding box center [525, 261] width 30 height 14
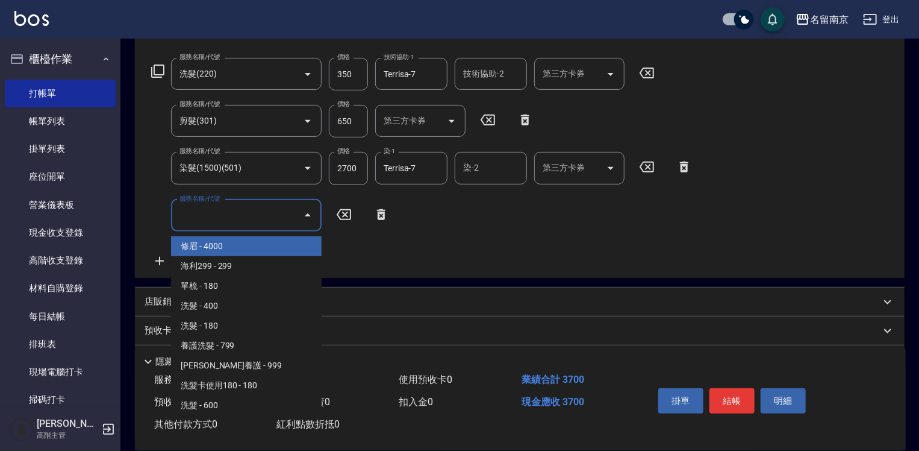
click at [234, 215] on input "服務名稱/代號" at bounding box center [238, 215] width 122 height 21
click at [345, 174] on input "2700" at bounding box center [348, 168] width 39 height 33
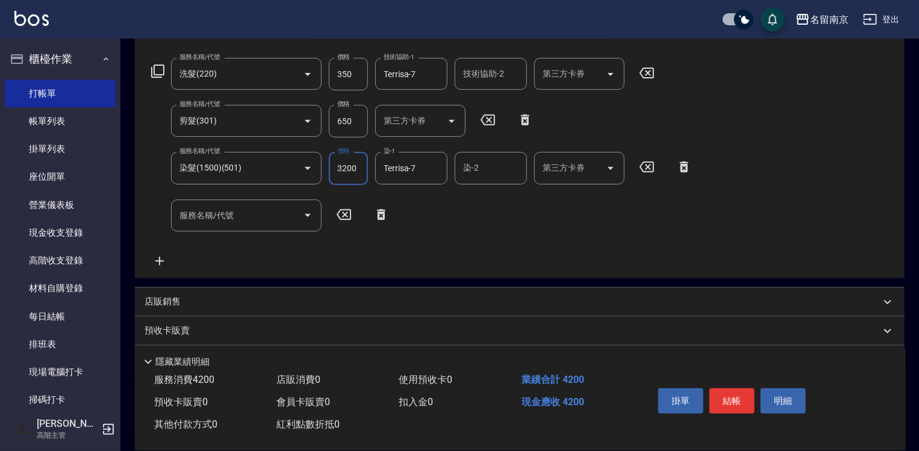
click at [339, 164] on input "3200" at bounding box center [348, 168] width 39 height 33
type input "3200"
click at [376, 217] on icon at bounding box center [381, 214] width 30 height 14
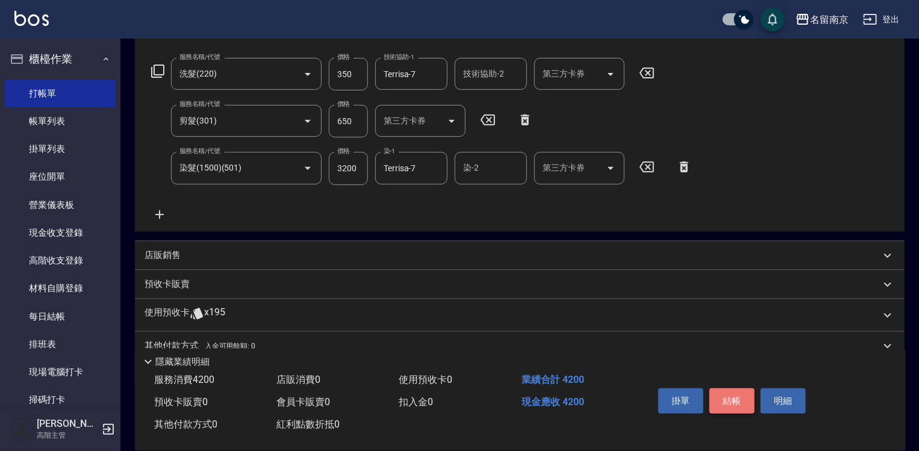
click at [730, 390] on button "結帳" at bounding box center [732, 400] width 45 height 25
type input "[DATE] 17:05"
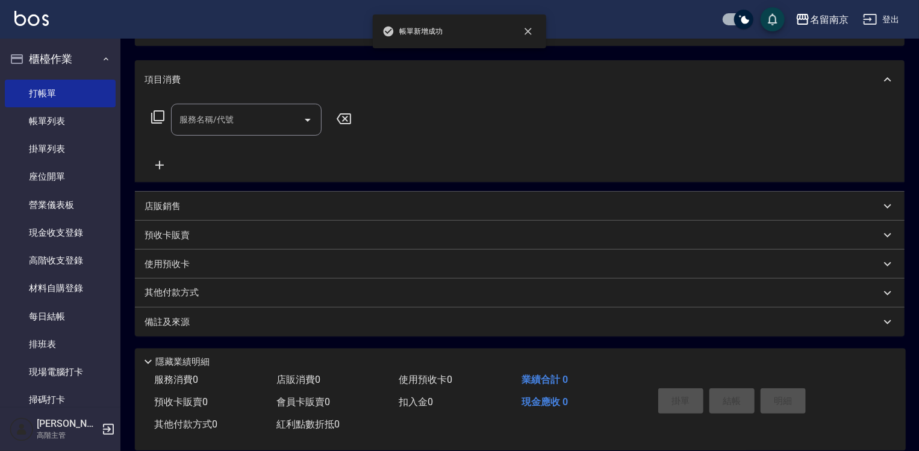
scroll to position [0, 0]
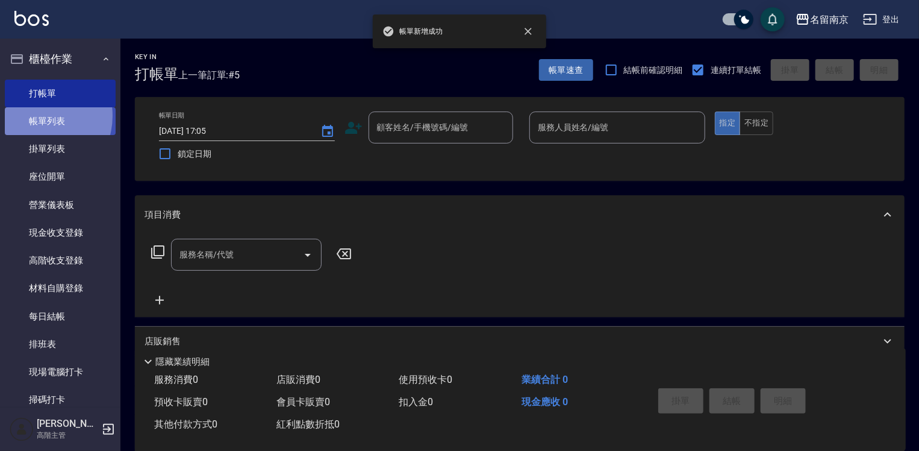
click at [34, 116] on link "帳單列表" at bounding box center [60, 121] width 111 height 28
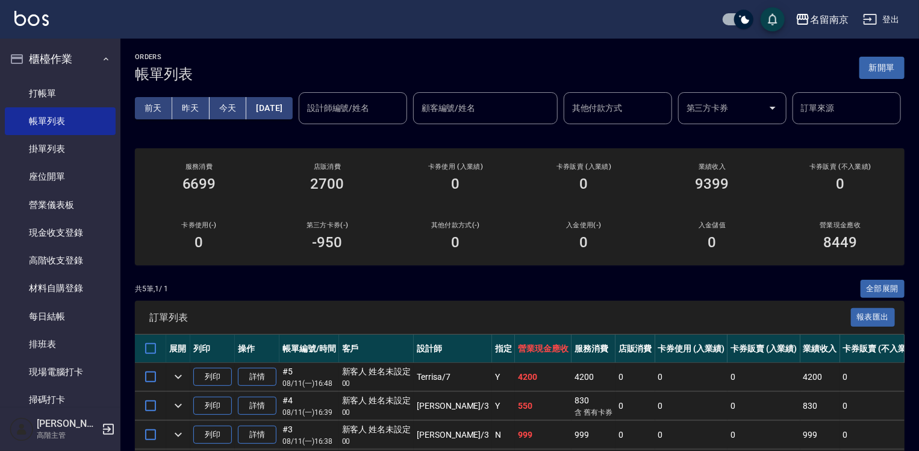
scroll to position [149, 0]
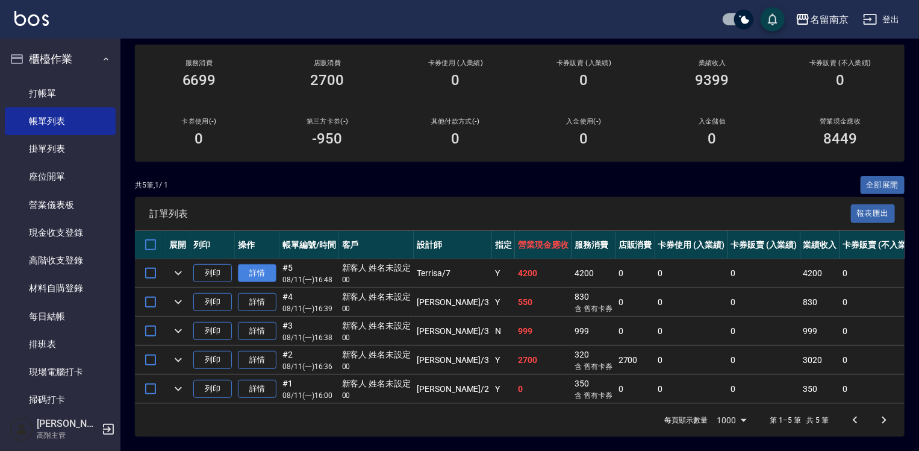
click at [266, 264] on link "詳情" at bounding box center [257, 273] width 39 height 19
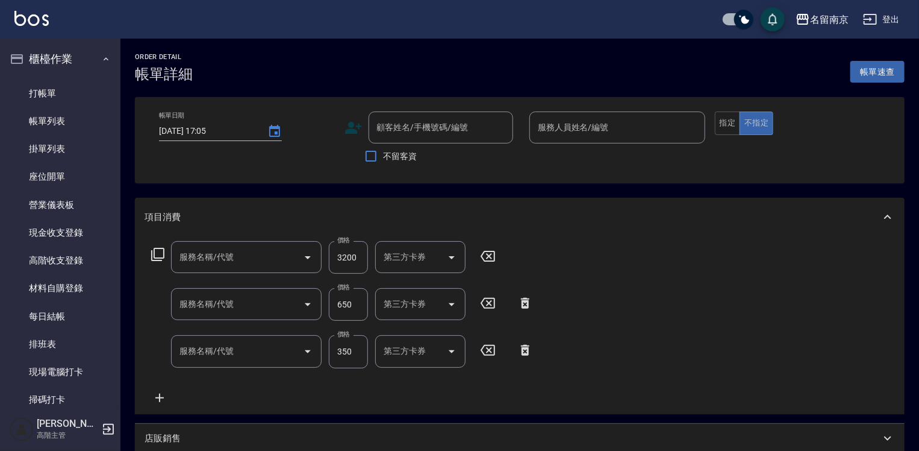
type input "[DATE] 16:48"
type input "Terrisa-7"
type input "染髮(1500)(501)"
type input "剪髮(301)"
type input "洗髮(220)"
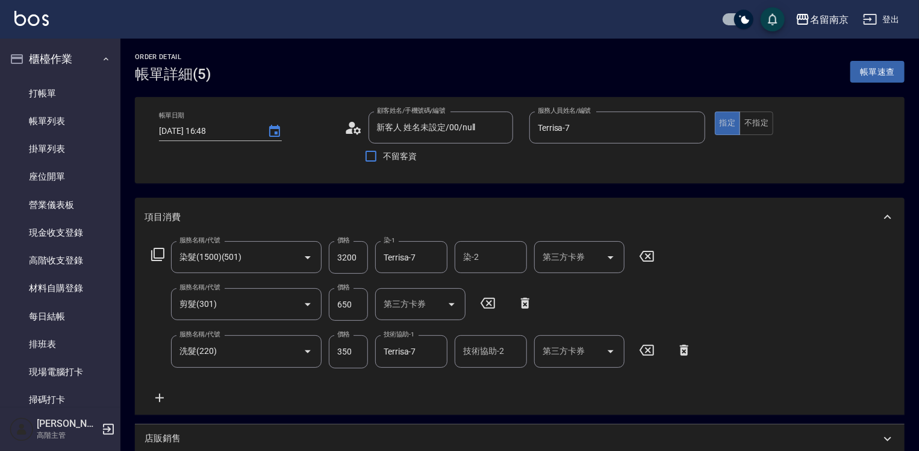
type input "新客人 姓名未設定/00/null"
click at [67, 96] on link "打帳單" at bounding box center [60, 94] width 111 height 28
